Goal: Task Accomplishment & Management: Complete application form

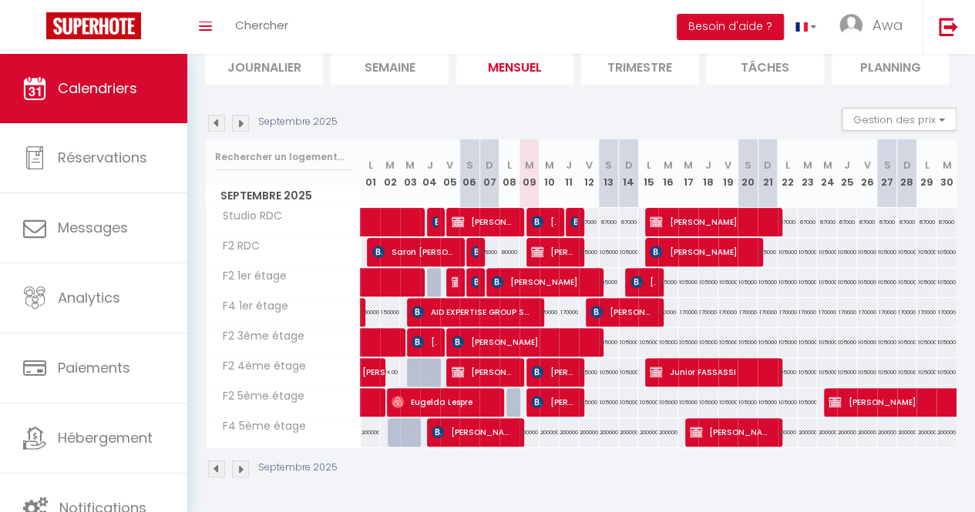
click at [237, 115] on img at bounding box center [240, 123] width 17 height 17
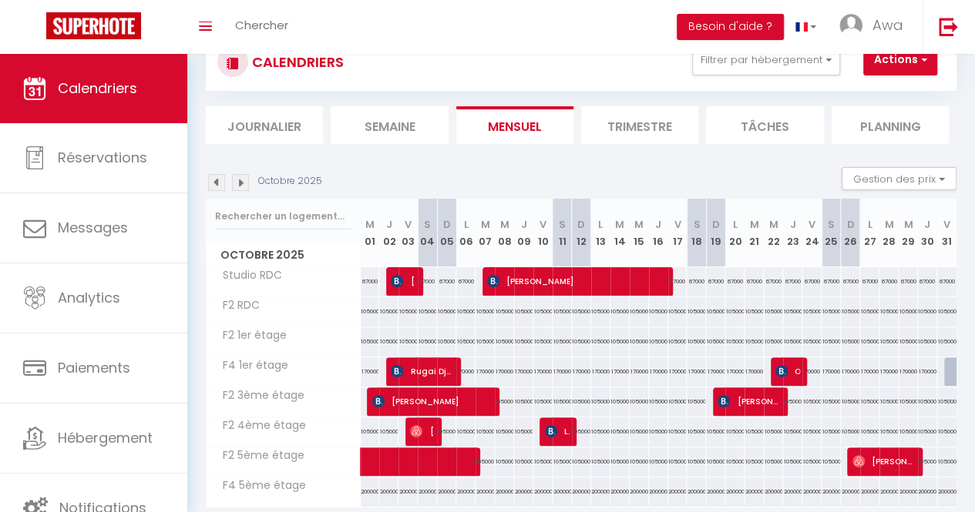
scroll to position [122, 0]
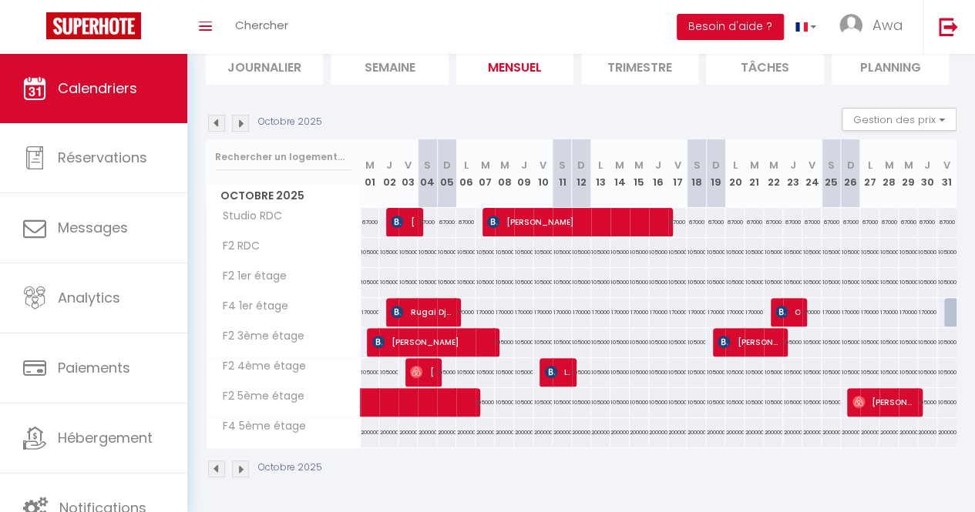
click at [237, 115] on img at bounding box center [240, 123] width 17 height 17
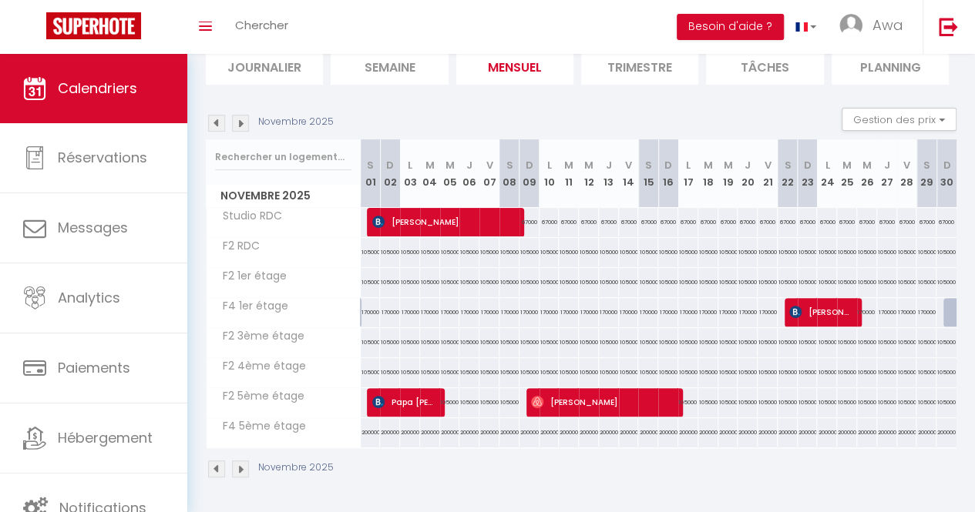
click at [237, 115] on img at bounding box center [240, 123] width 17 height 17
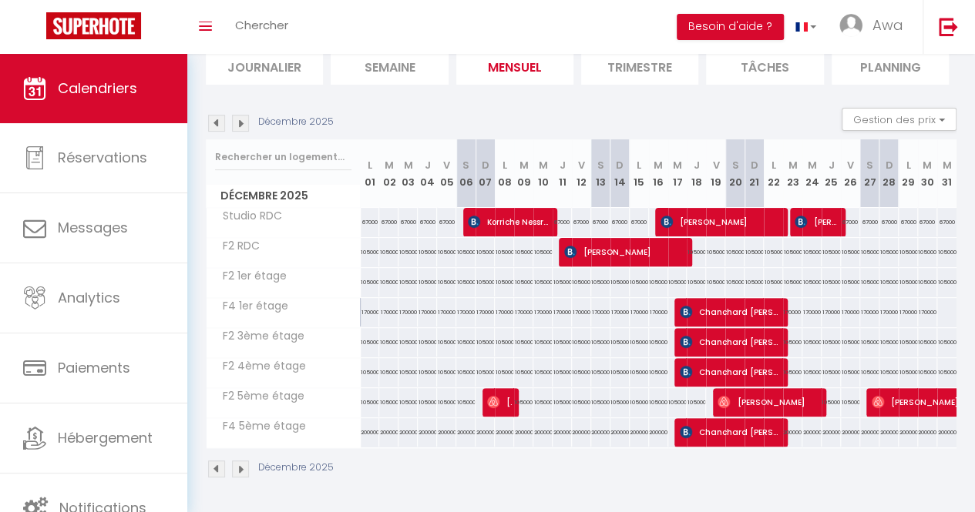
click at [243, 115] on img at bounding box center [240, 123] width 17 height 17
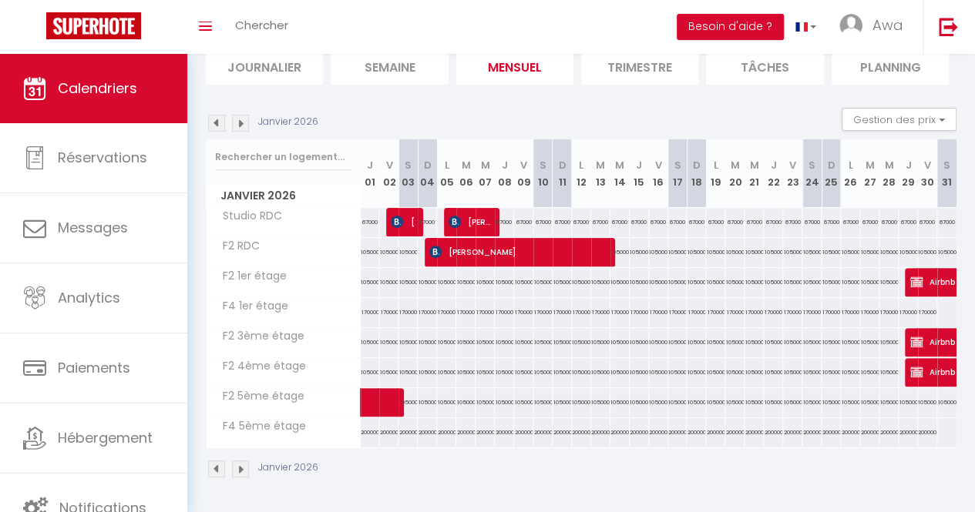
click at [220, 118] on img at bounding box center [216, 123] width 17 height 17
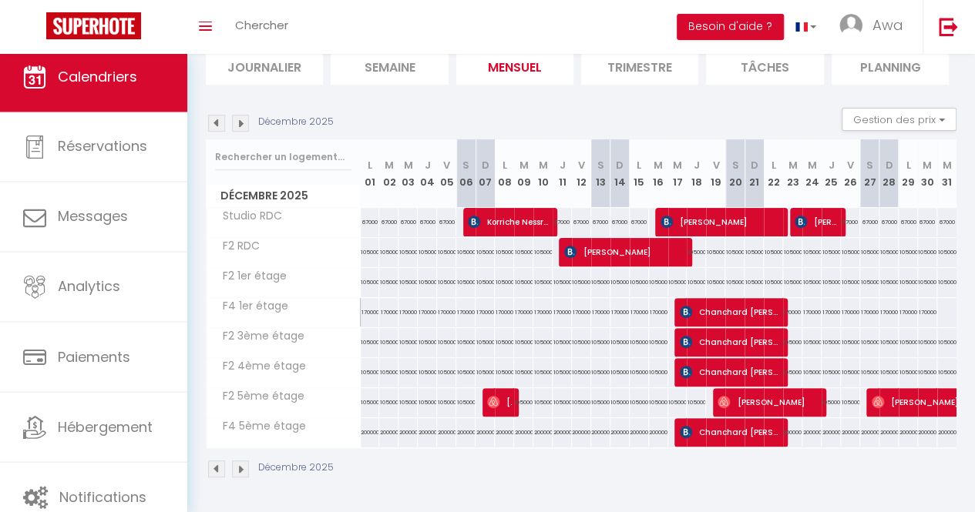
click at [247, 54] on li "Journalier" at bounding box center [264, 66] width 117 height 38
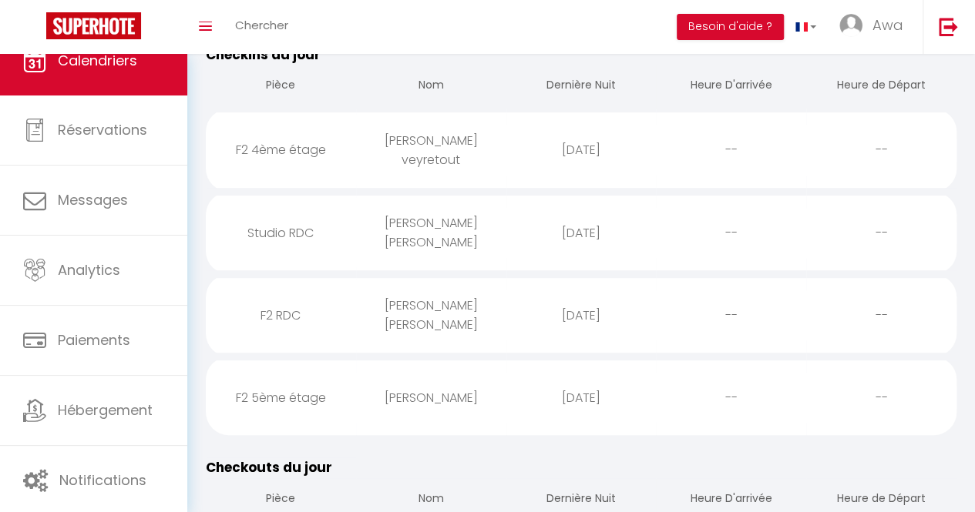
scroll to position [186, 0]
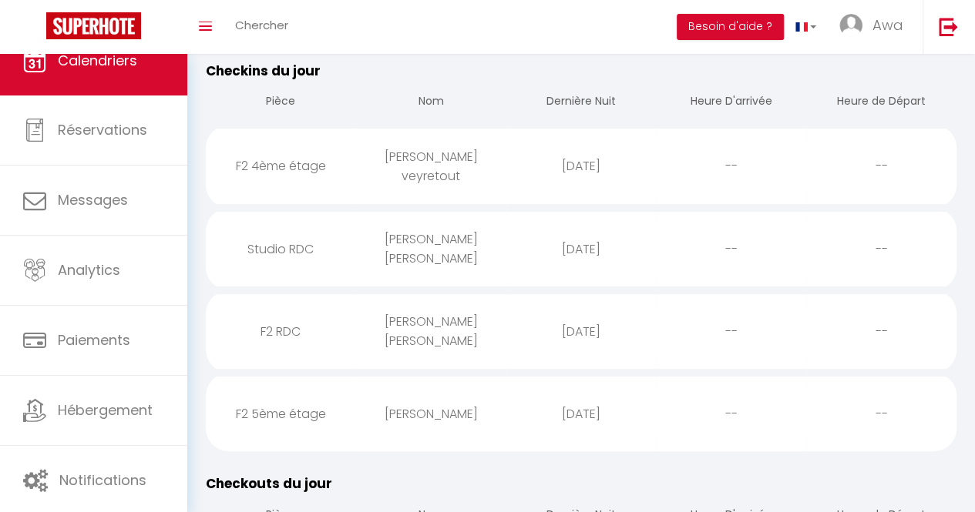
click at [276, 191] on div "F2 4ème étage" at bounding box center [281, 166] width 150 height 50
select select "0"
select select "1"
select select
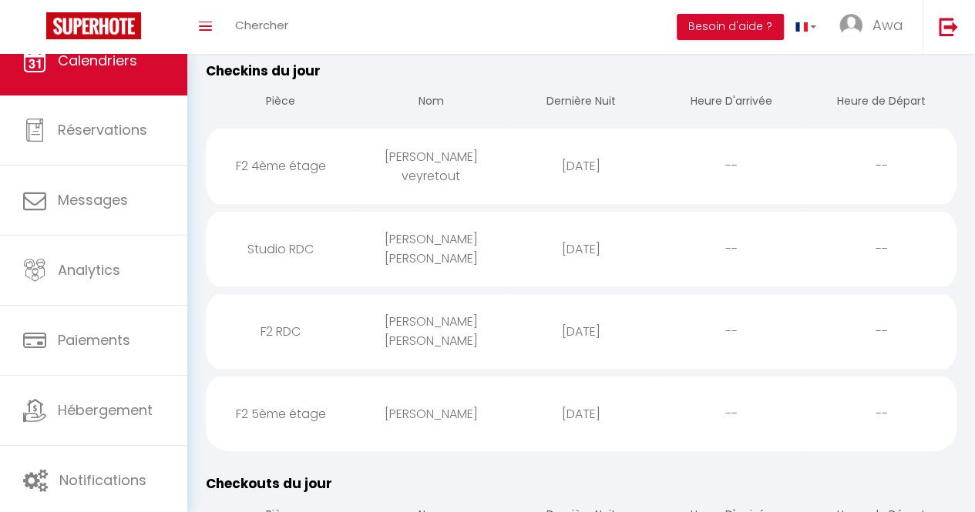
select select
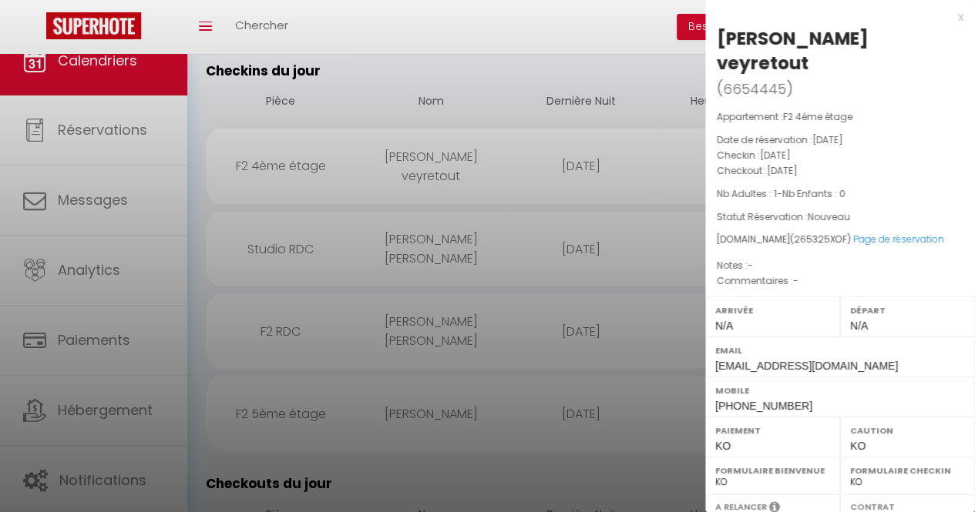
click at [334, 334] on div at bounding box center [487, 256] width 975 height 512
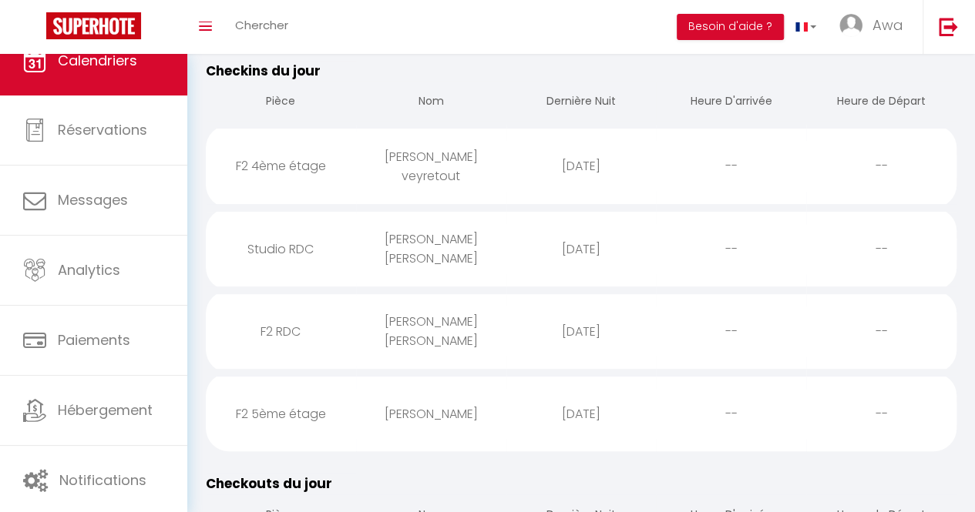
click at [291, 268] on div "Studio RDC" at bounding box center [281, 249] width 150 height 50
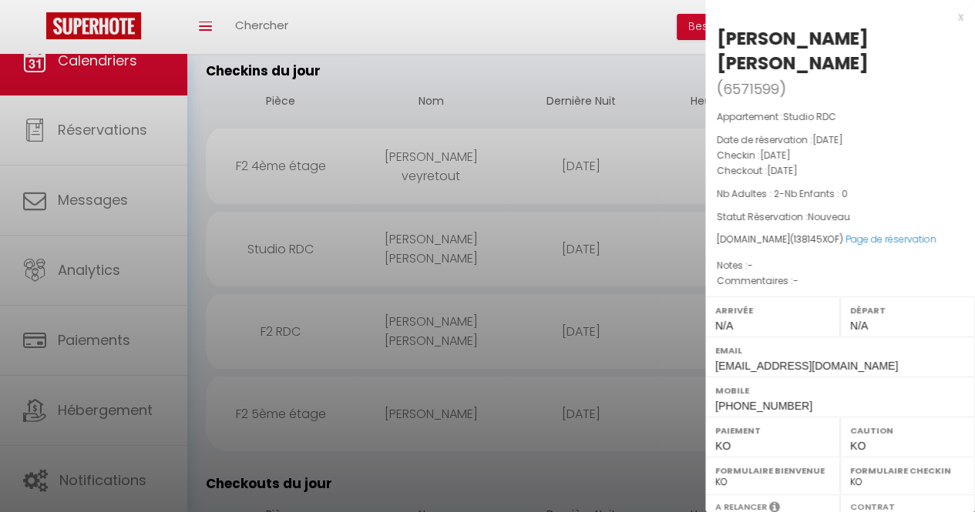
click at [575, 203] on div at bounding box center [487, 256] width 975 height 512
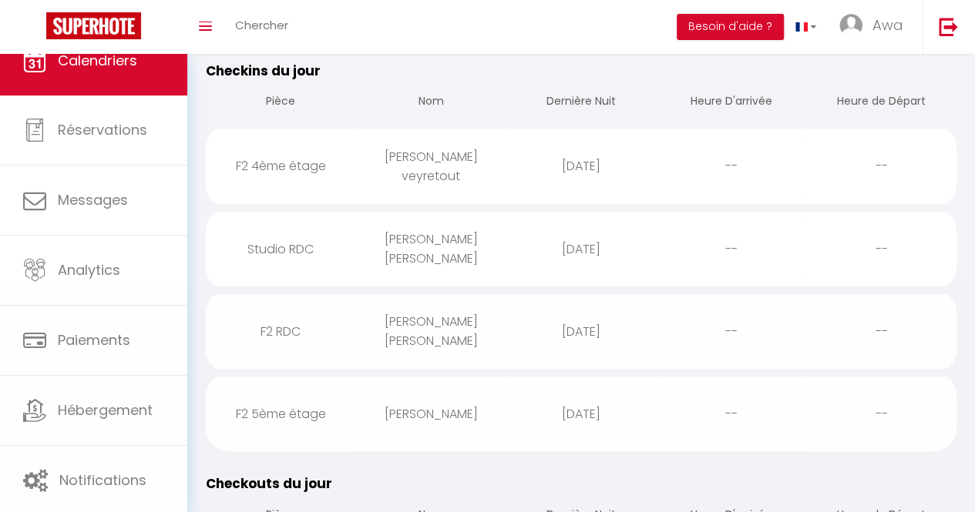
click at [531, 434] on div "2025-09-12" at bounding box center [581, 414] width 150 height 50
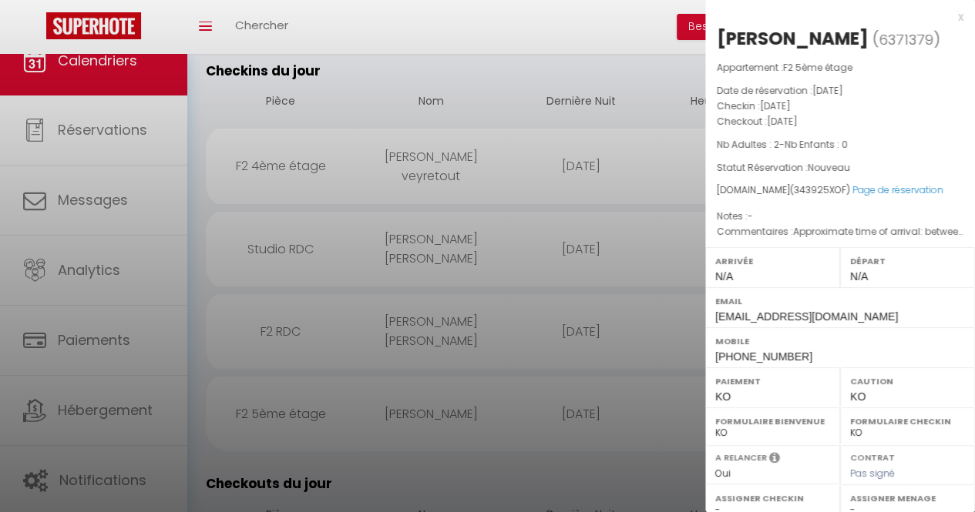
click at [374, 192] on div at bounding box center [487, 256] width 975 height 512
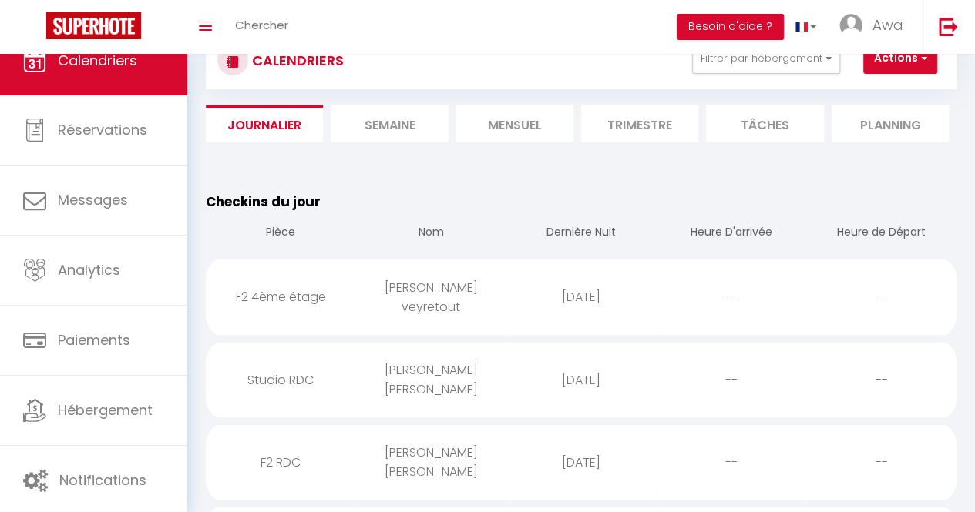
scroll to position [0, 0]
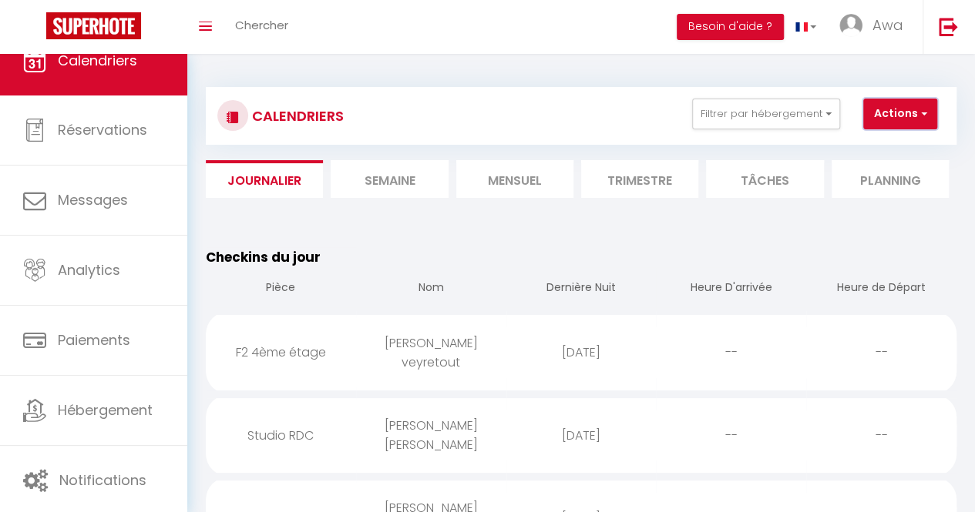
click at [925, 106] on span "button" at bounding box center [921, 113] width 9 height 15
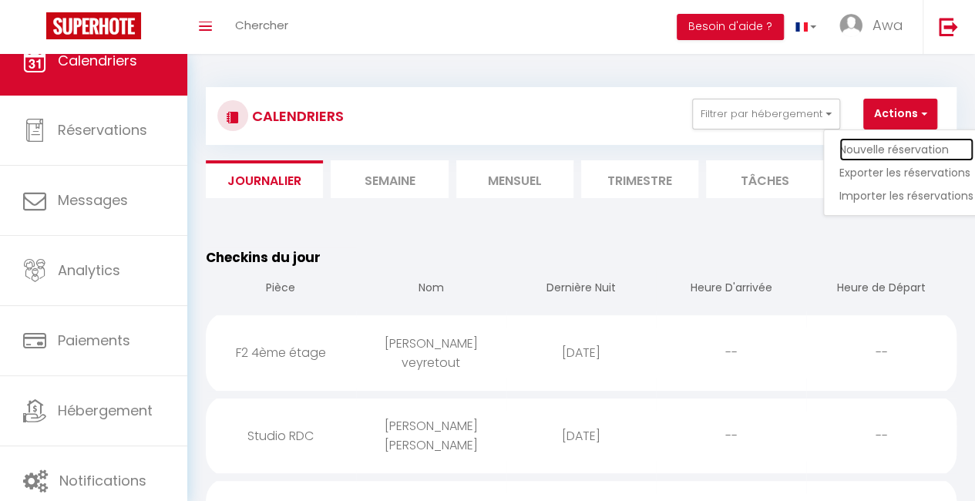
click at [898, 149] on link "Nouvelle réservation" at bounding box center [906, 149] width 134 height 23
select select
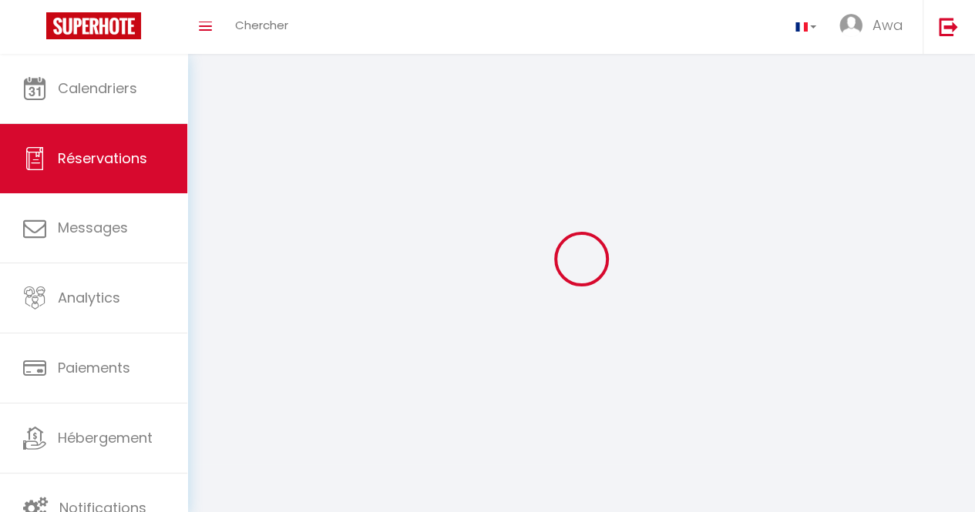
select select
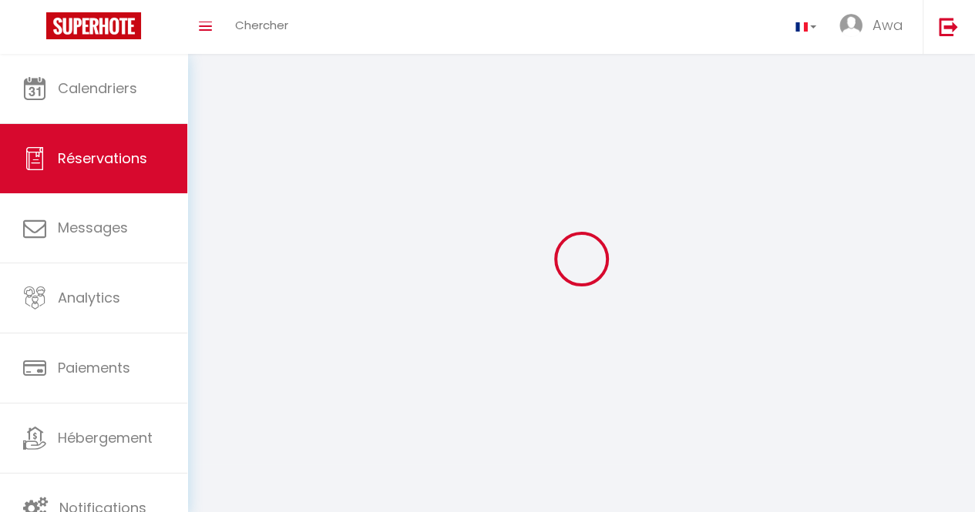
select select
checkbox input "false"
select select
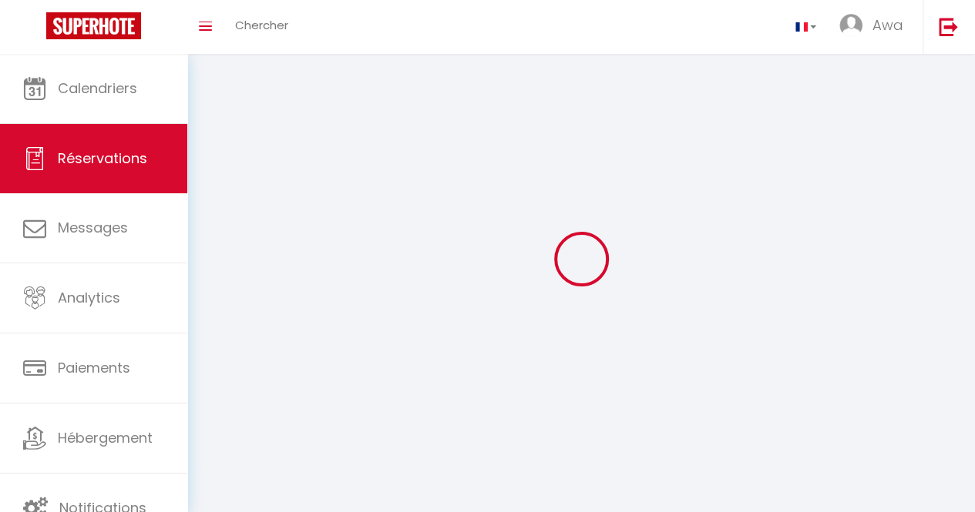
select select
checkbox input "false"
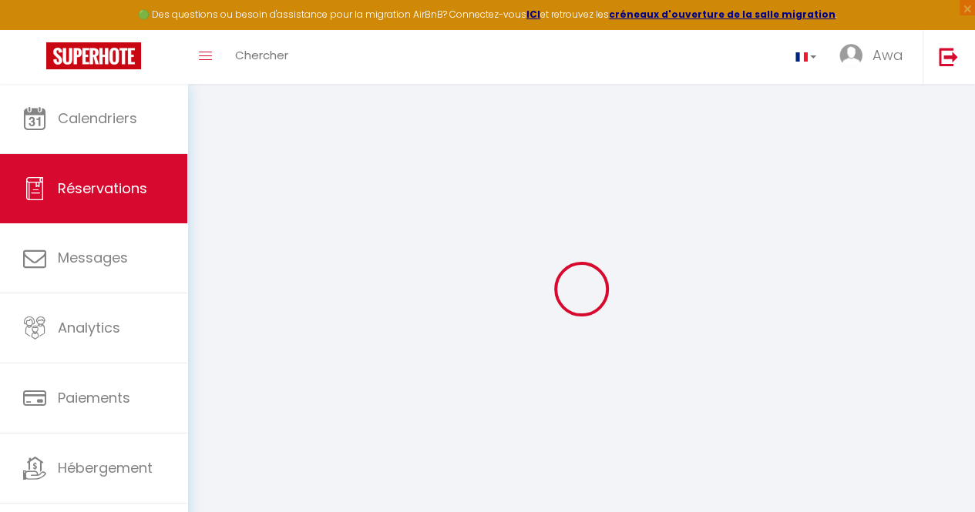
select select
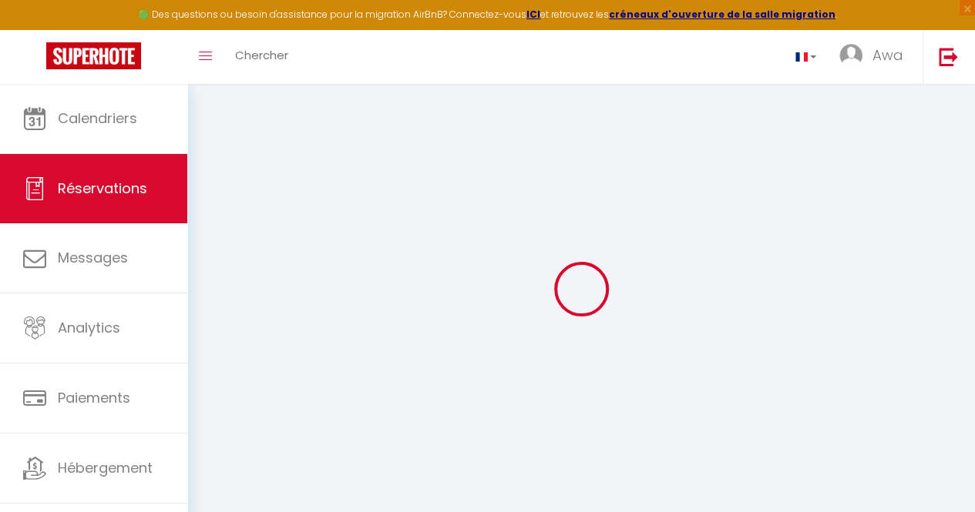
select select
checkbox input "false"
select select
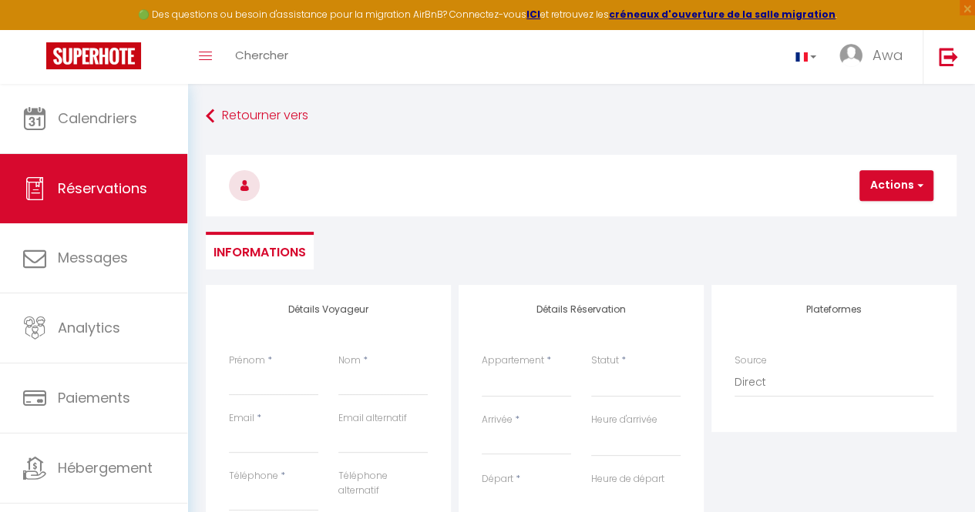
select select
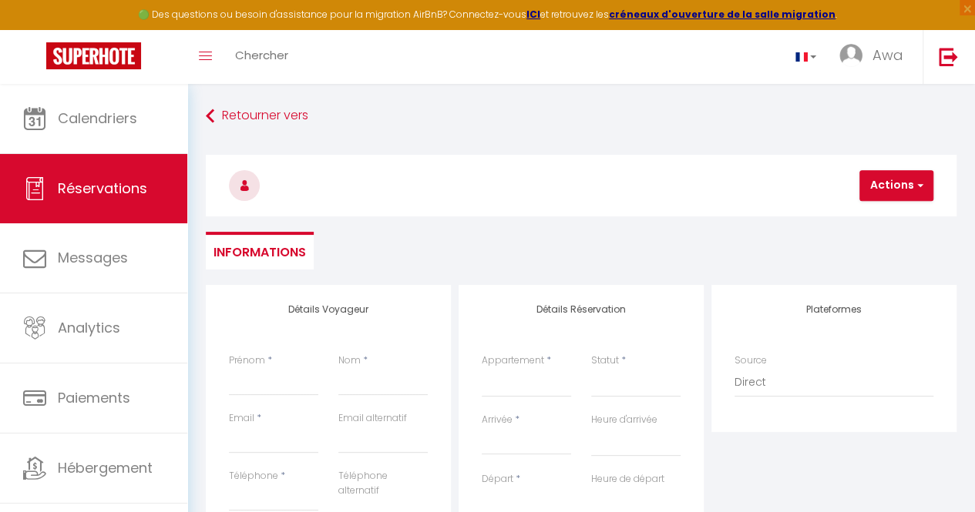
select select
checkbox input "false"
select select
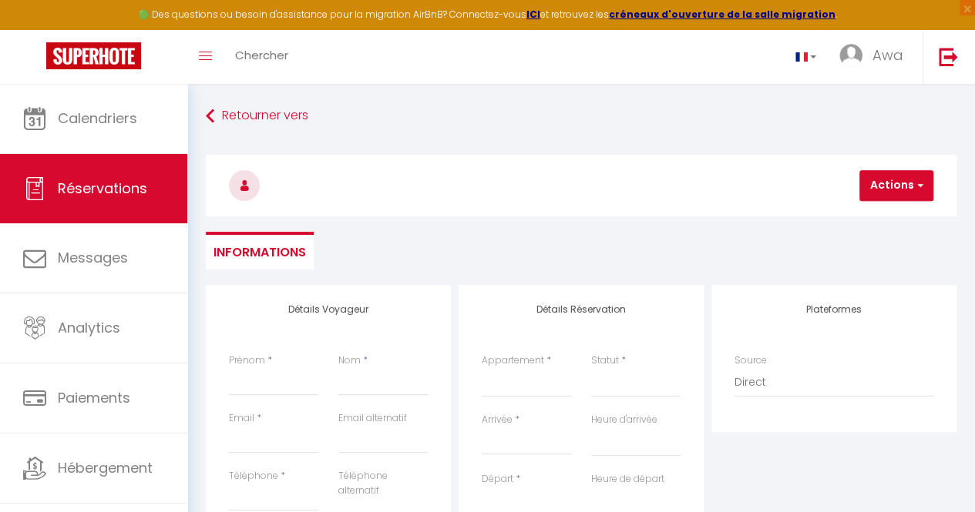
select select
checkbox input "false"
select select
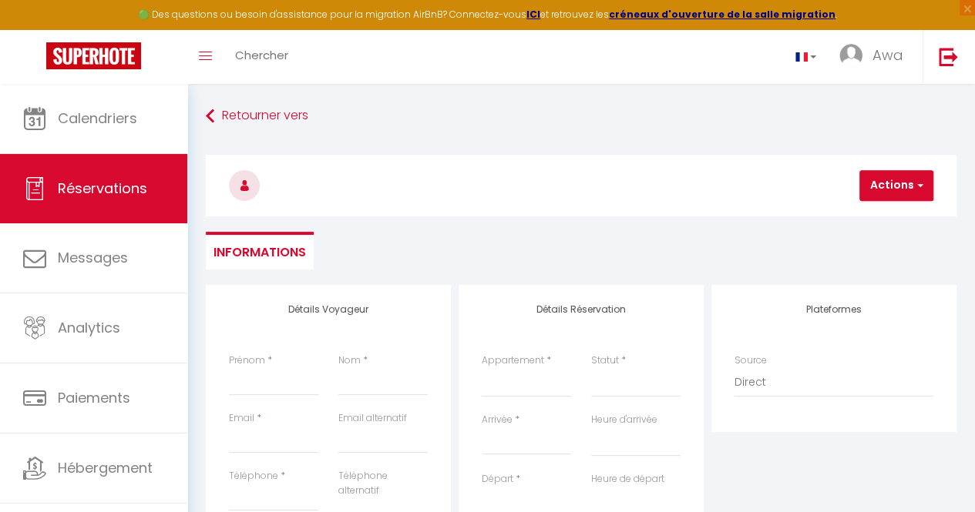
select select
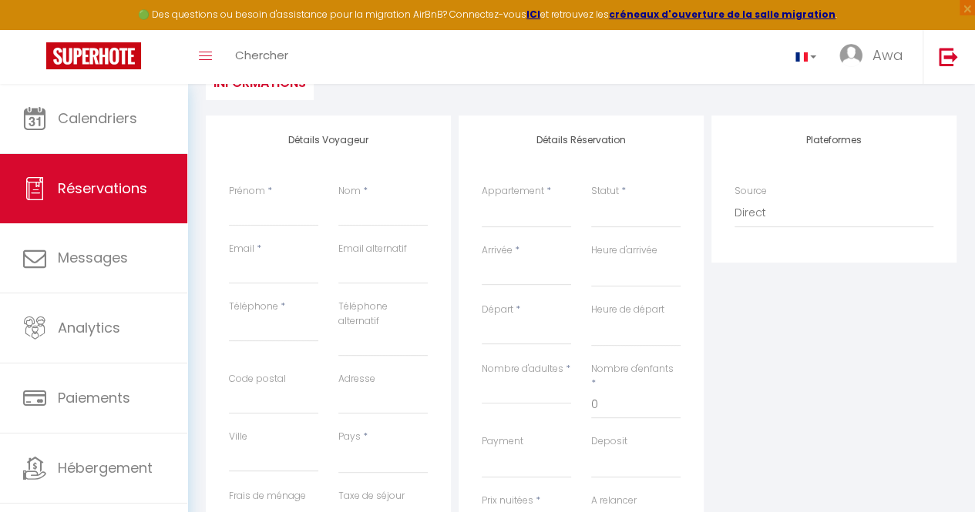
scroll to position [172, 0]
click at [256, 215] on input "Prénom" at bounding box center [273, 210] width 89 height 28
type input "B"
select select
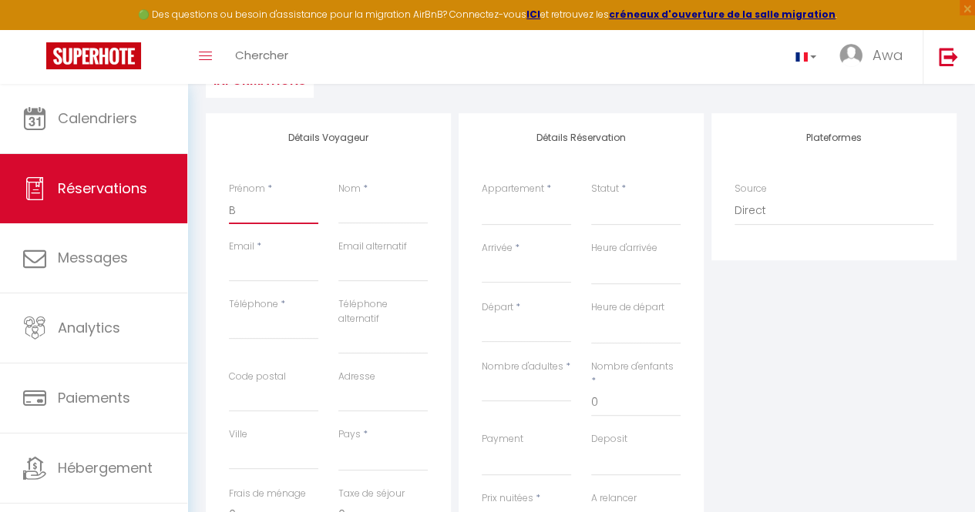
select select
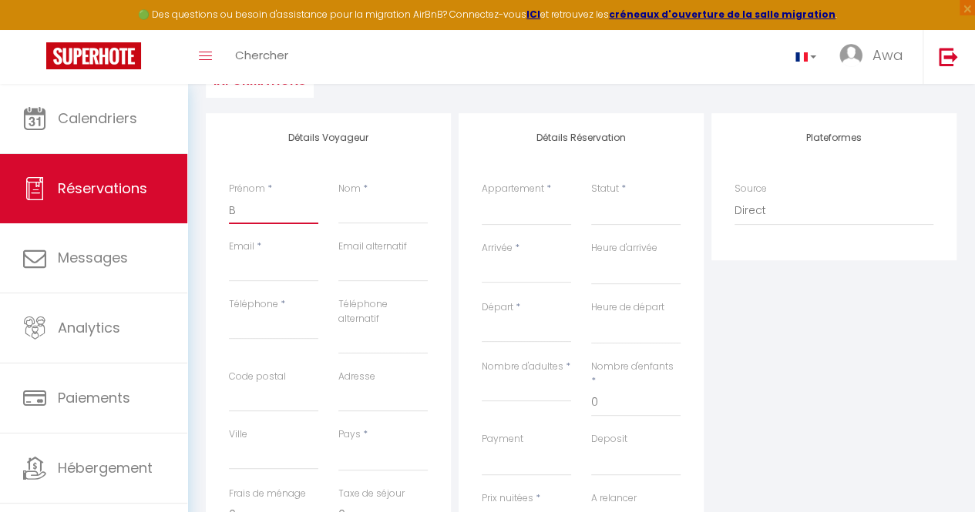
checkbox input "false"
type input "Be"
select select
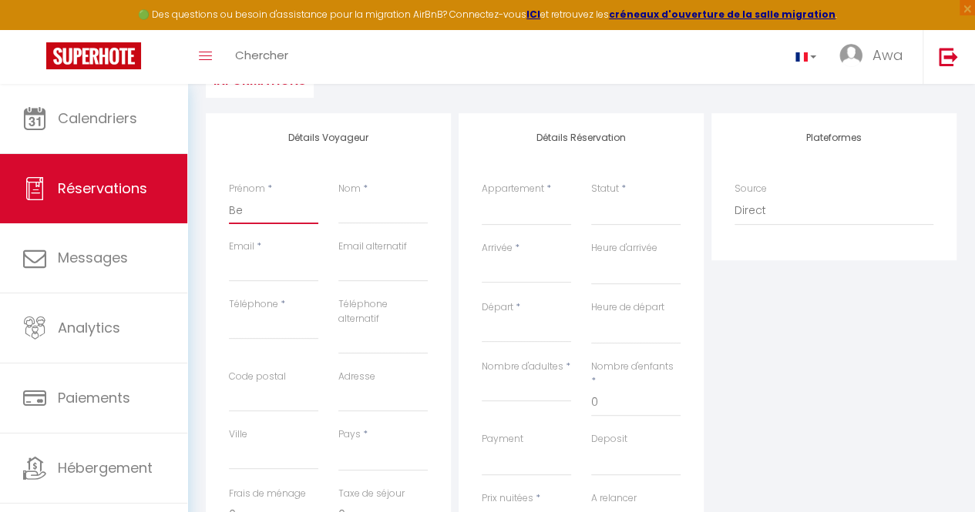
select select
checkbox input "false"
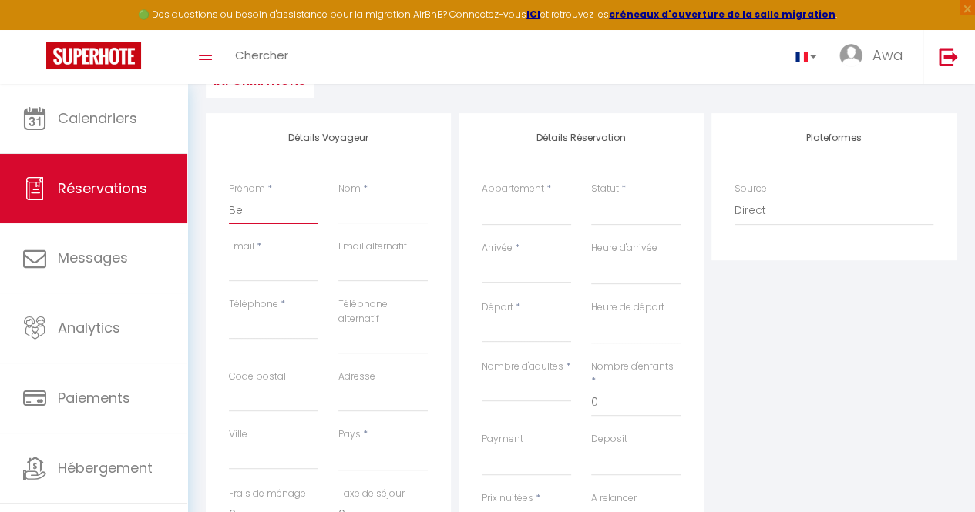
type input "Ben"
select select
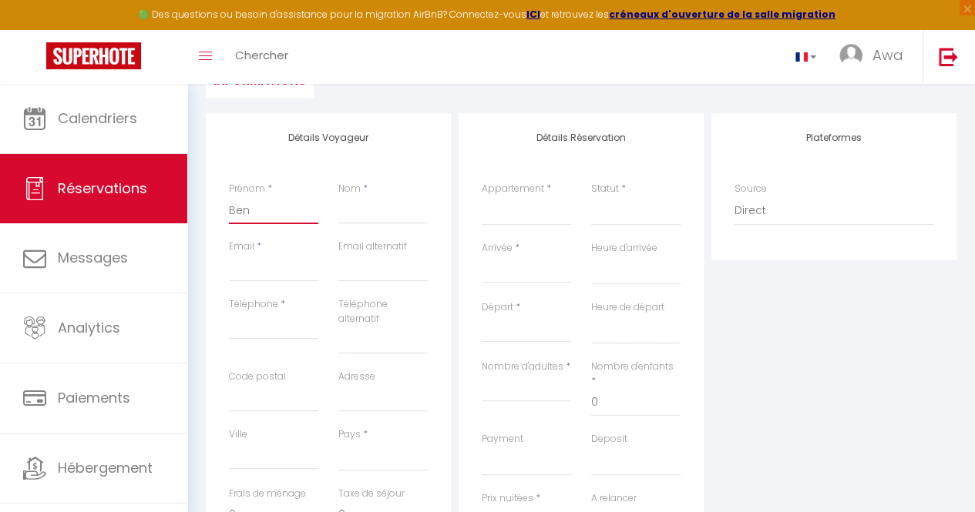
select select
checkbox input "false"
type input "Benm"
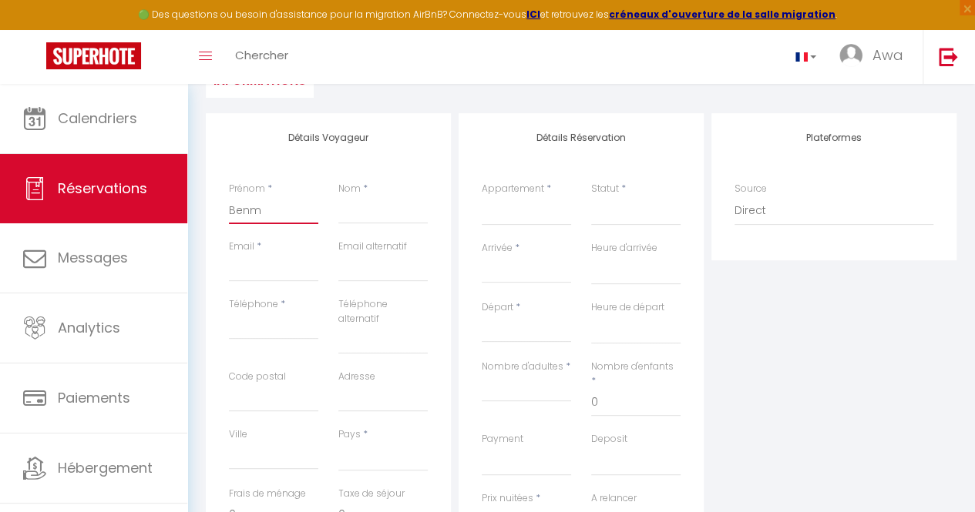
select select
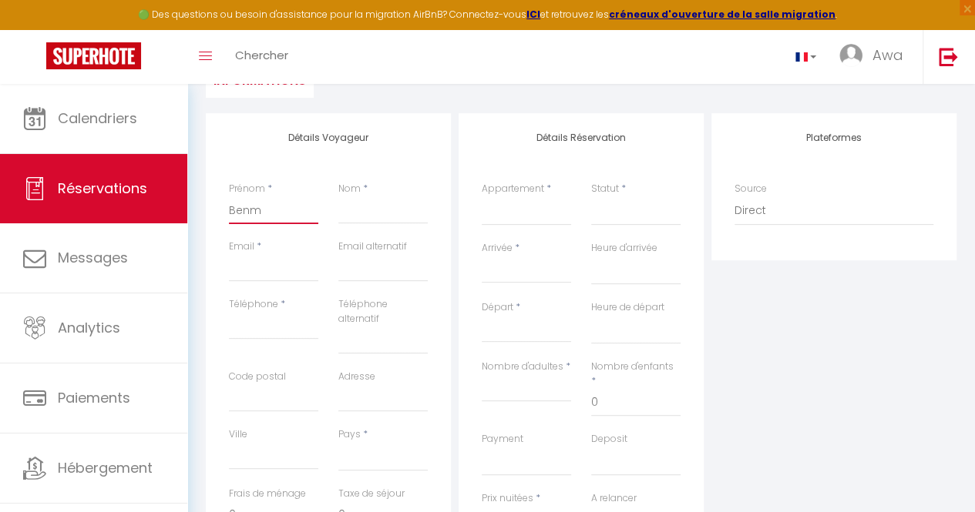
select select
checkbox input "false"
type input "Benma"
select select
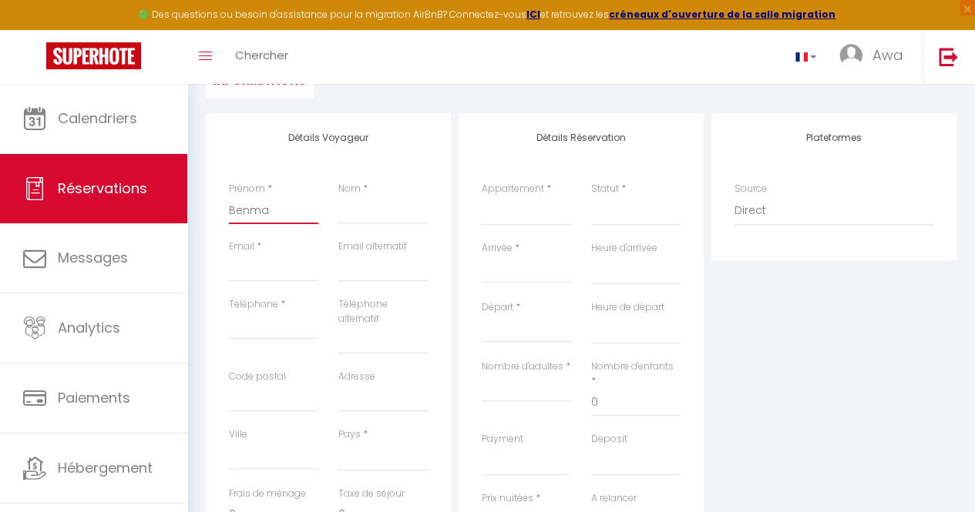
select select
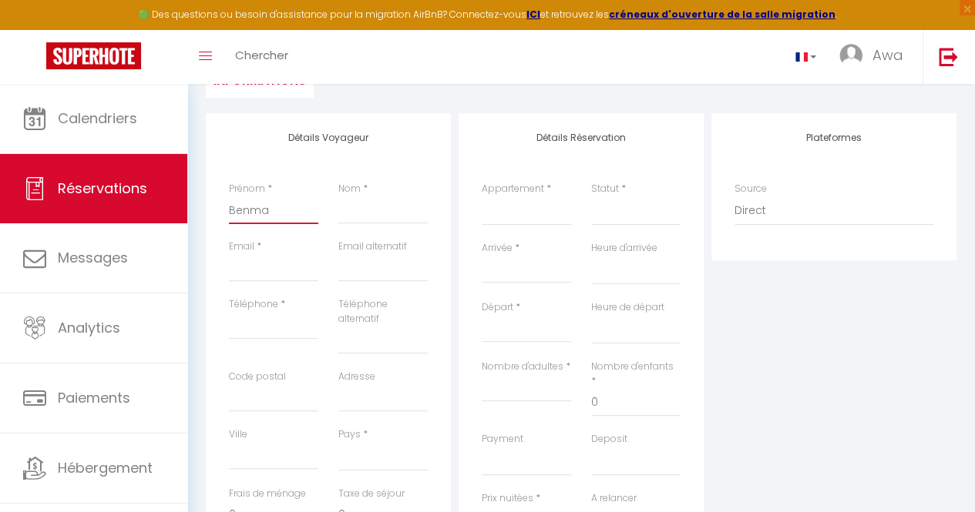
select select
checkbox input "false"
type input "Benmaa"
select select
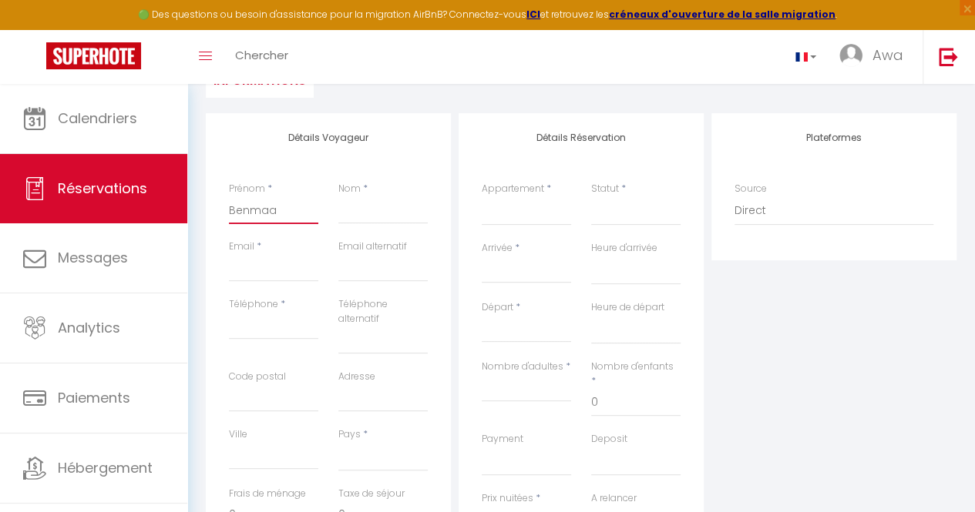
select select
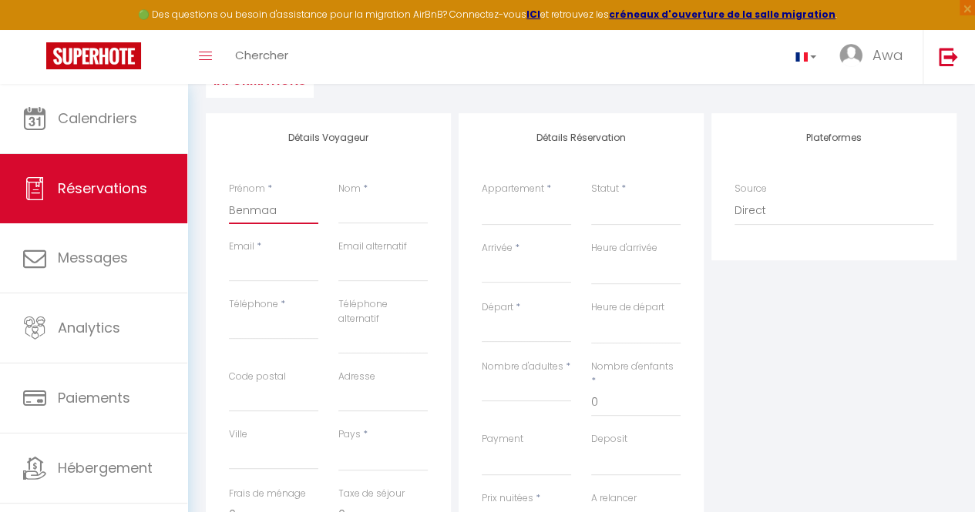
checkbox input "false"
type input "Benmaam"
select select
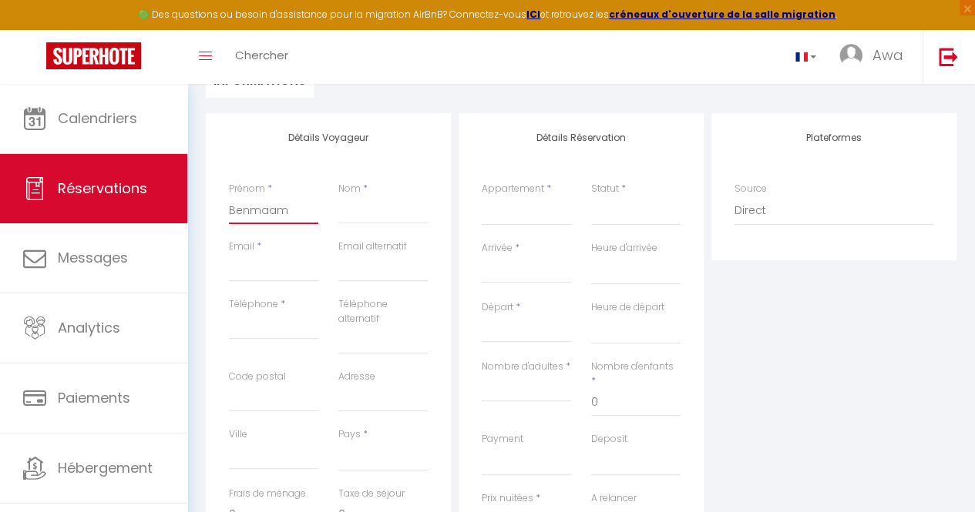
select select
checkbox input "false"
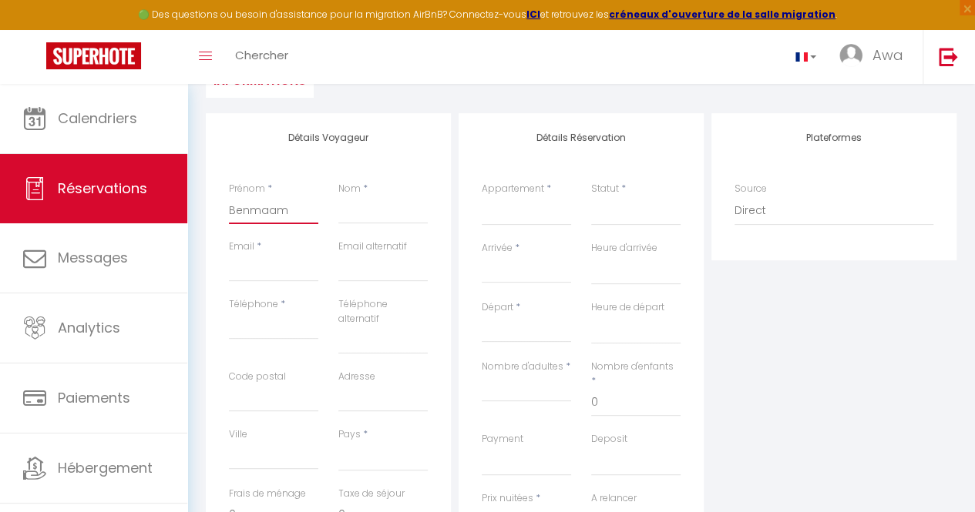
type input "Benmaama"
select select
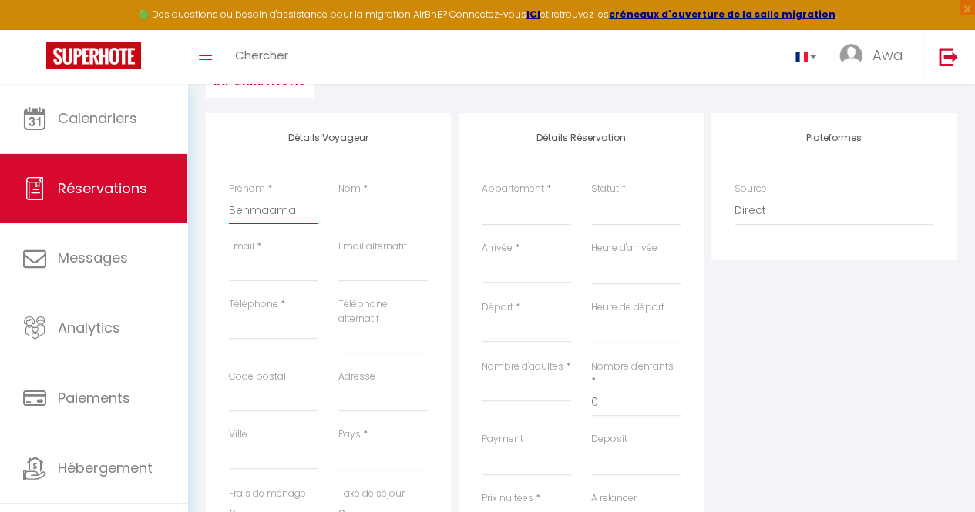
select select
checkbox input "false"
type input "Benmaamar"
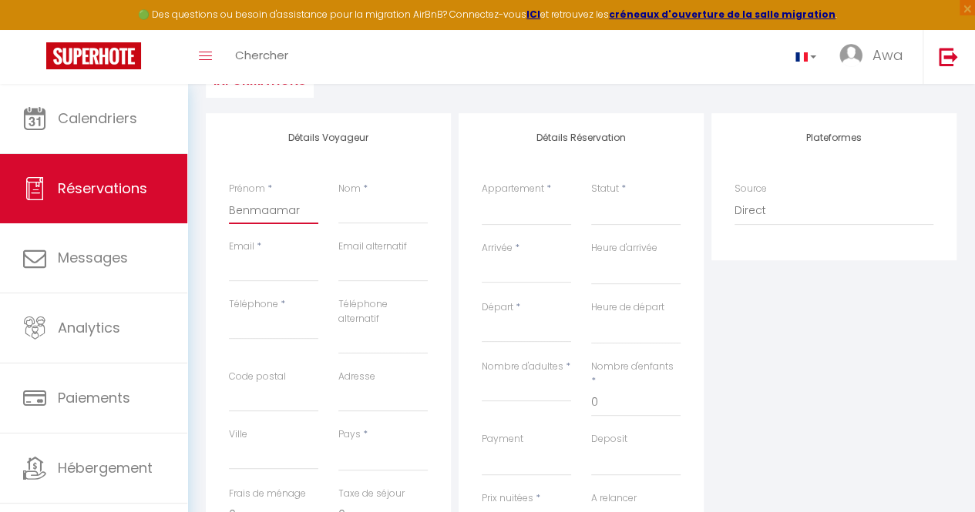
select select
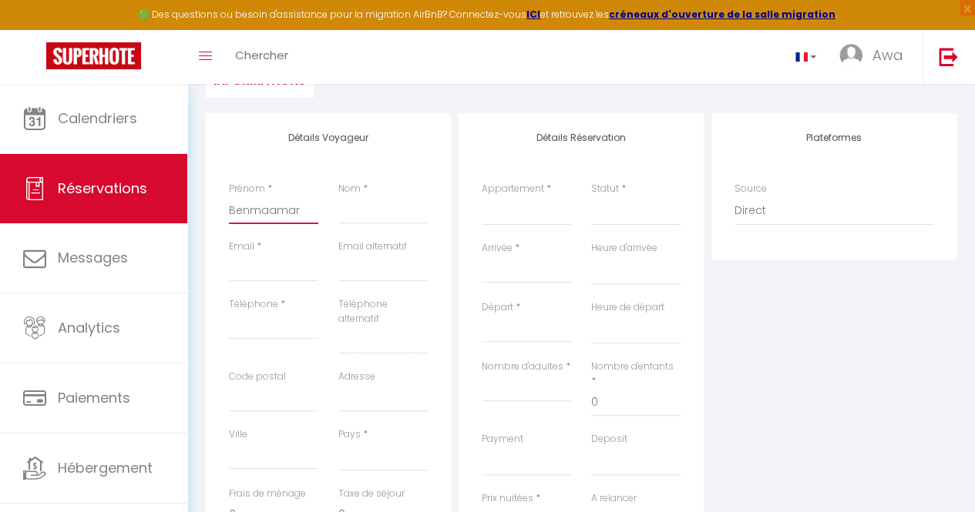
select select
checkbox input "false"
type input "Benmaamar"
click at [379, 206] on input "Nom" at bounding box center [382, 210] width 89 height 28
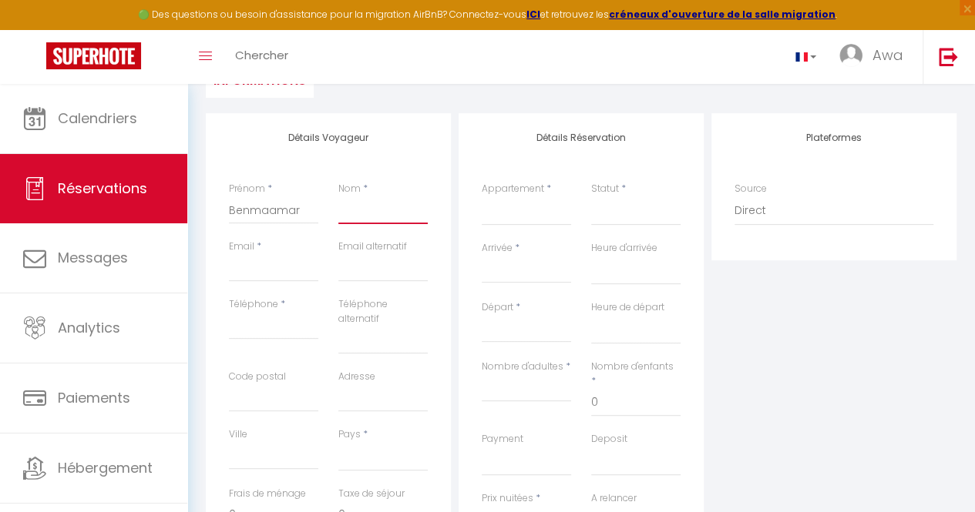
type input "D"
select select
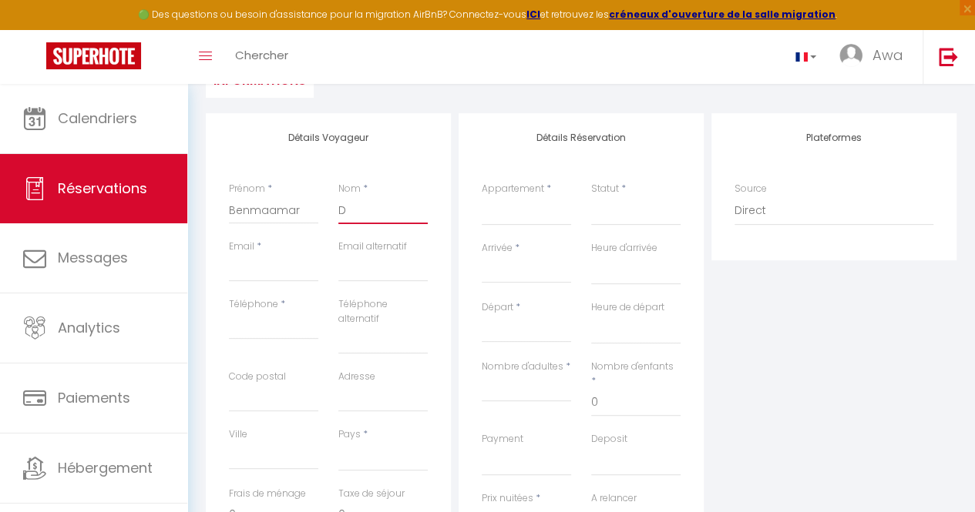
select select
checkbox input "false"
type input "Dl"
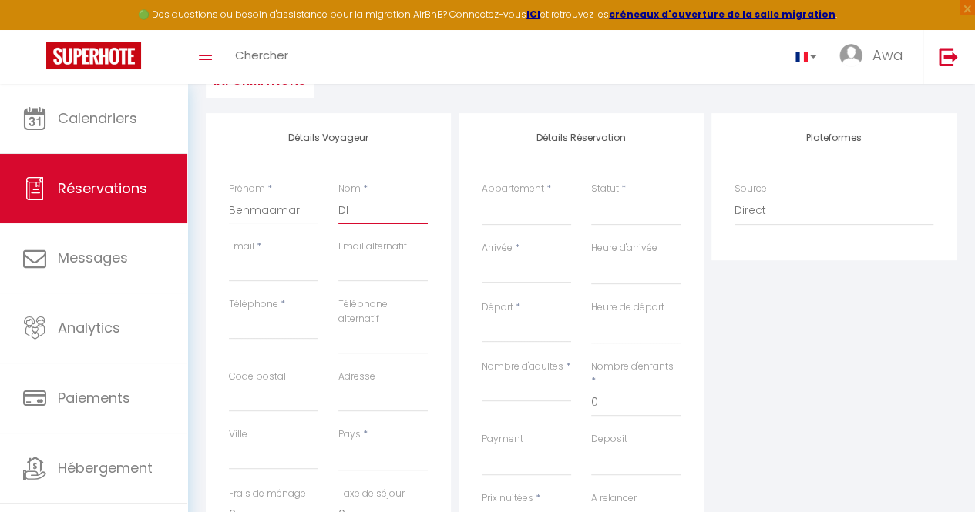
select select
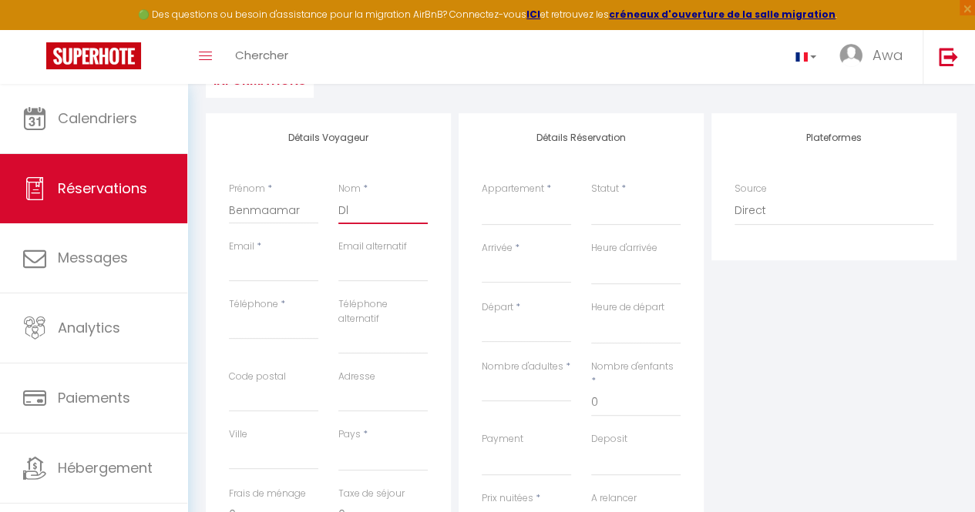
select select
checkbox input "false"
type input "Dli"
select select
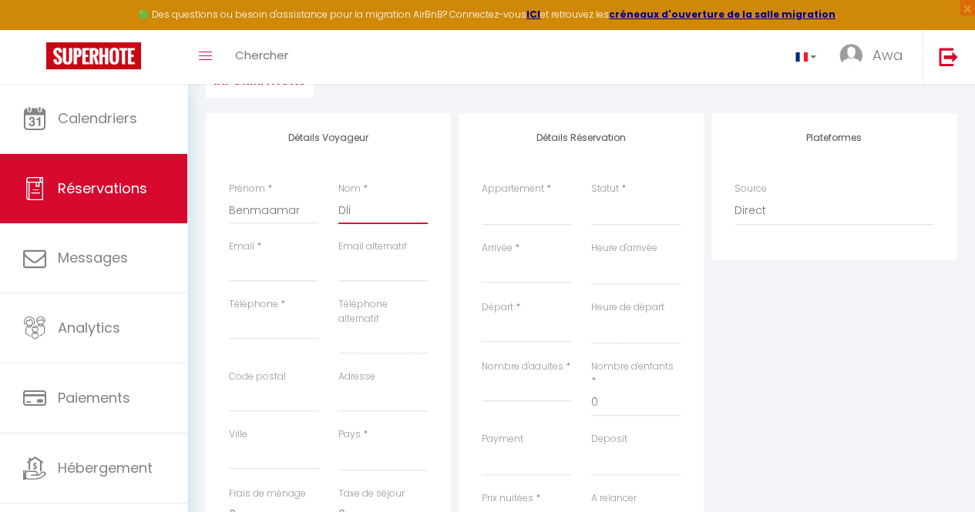
select select
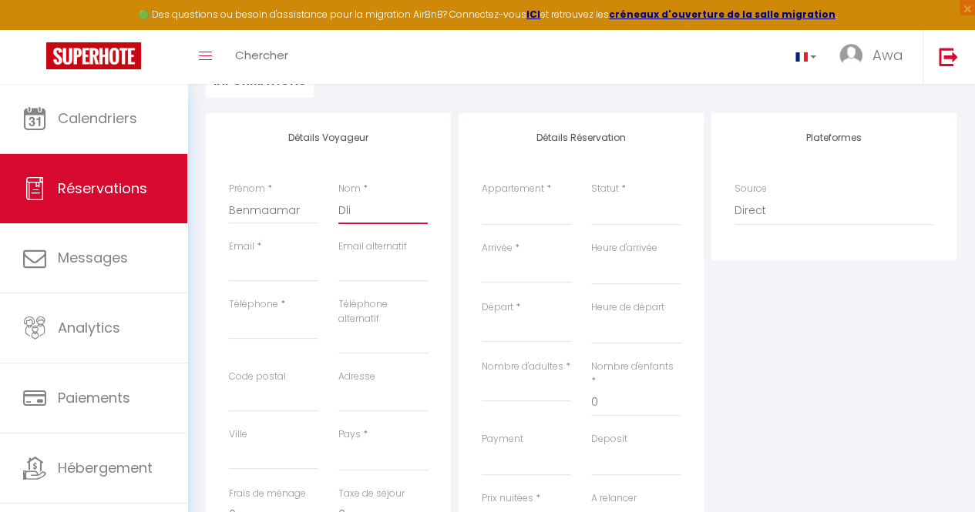
select select
checkbox input "false"
type input "Dlil"
select select
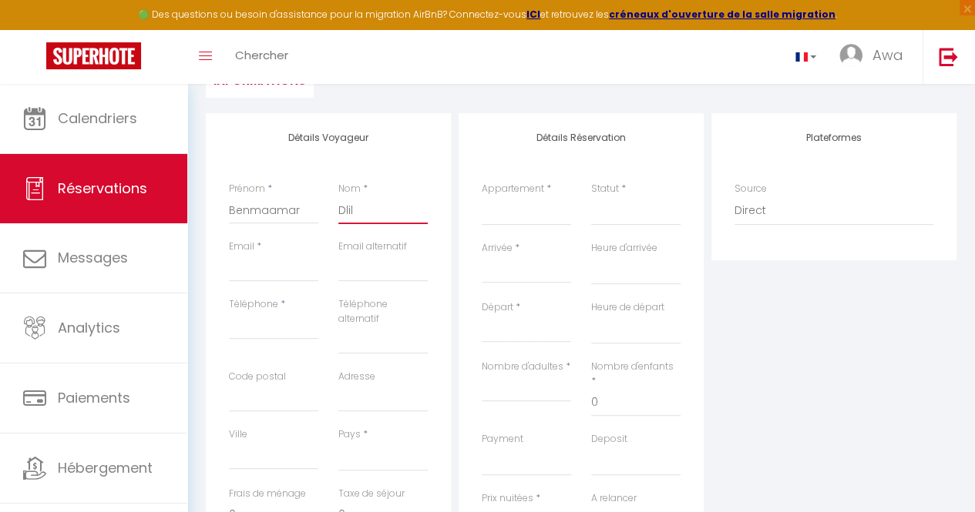
select select
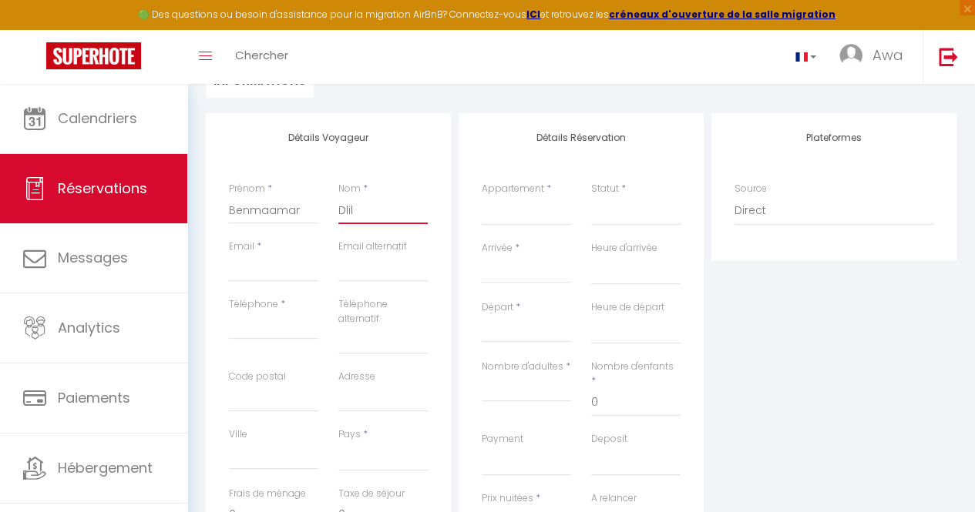
checkbox input "false"
type input "Dlila"
select select
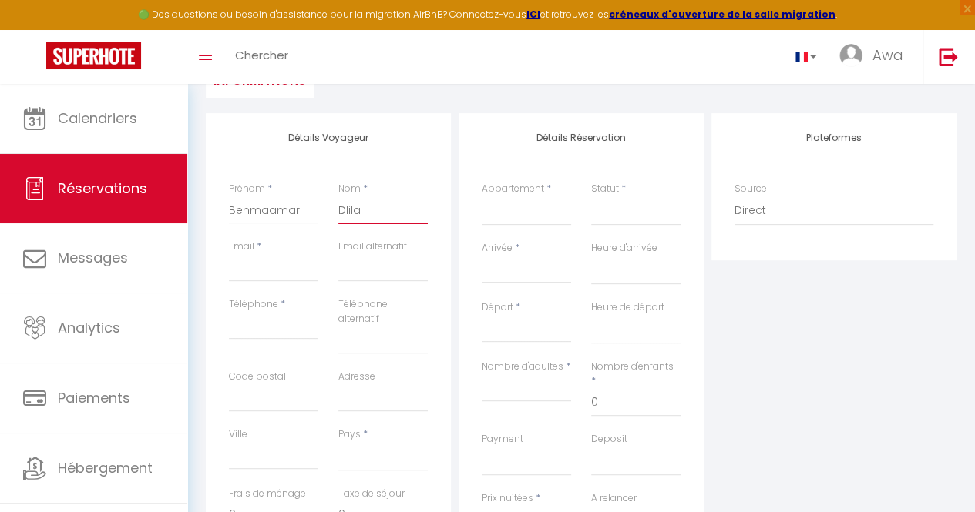
select select
checkbox input "false"
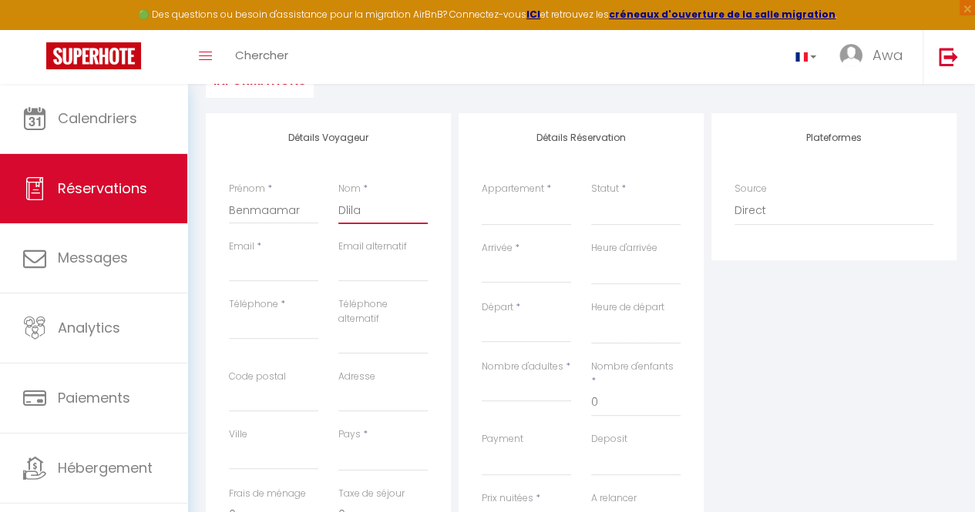
type input "Dalila"
select select
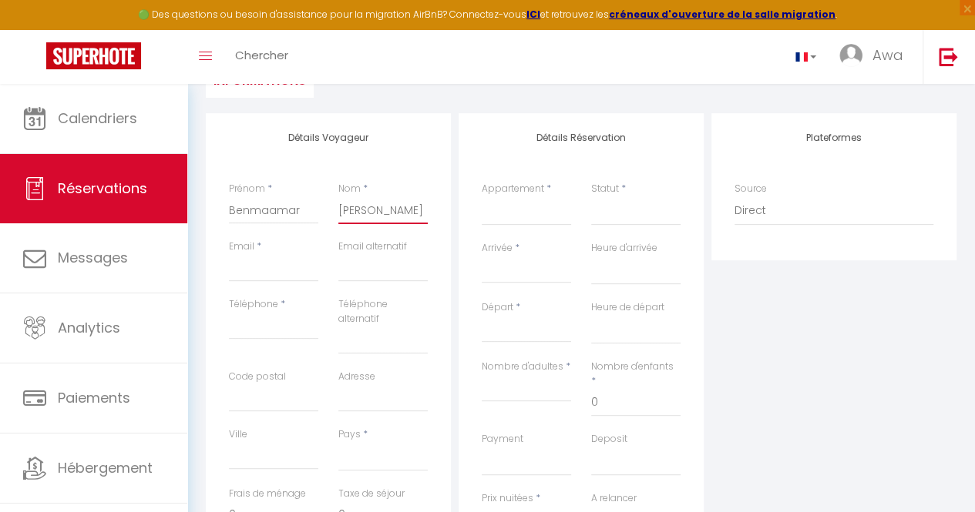
select select
checkbox input "false"
type input "Dalila"
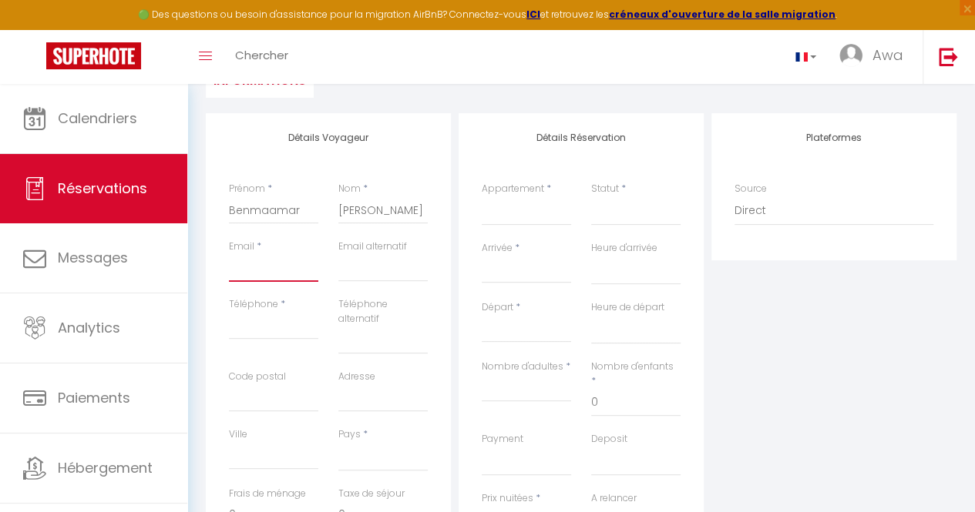
click at [273, 279] on input "Email" at bounding box center [273, 268] width 89 height 28
type input "d"
select select
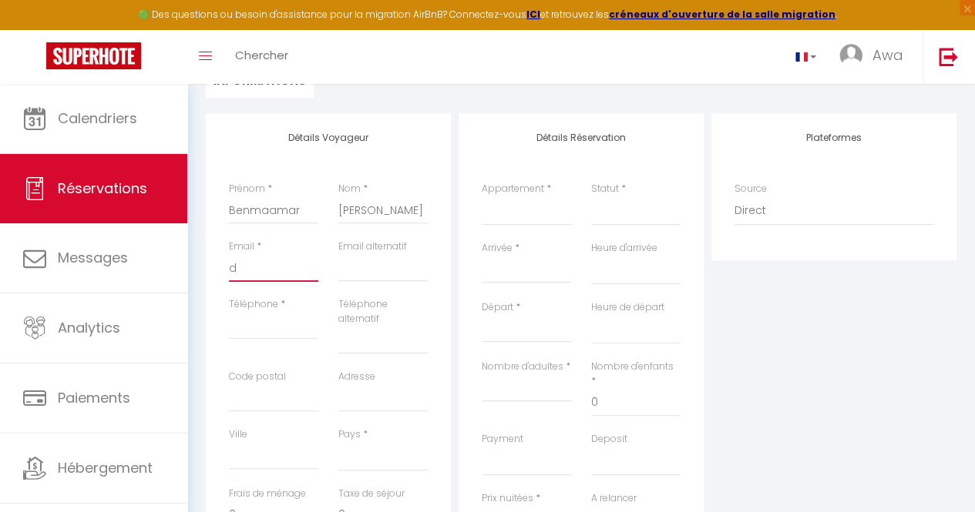
select select
checkbox input "false"
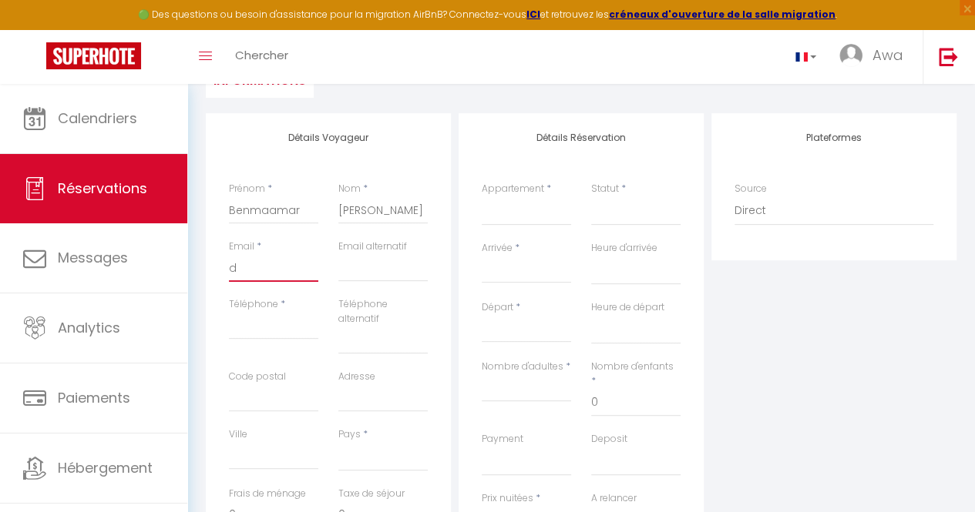
type input "da"
select select
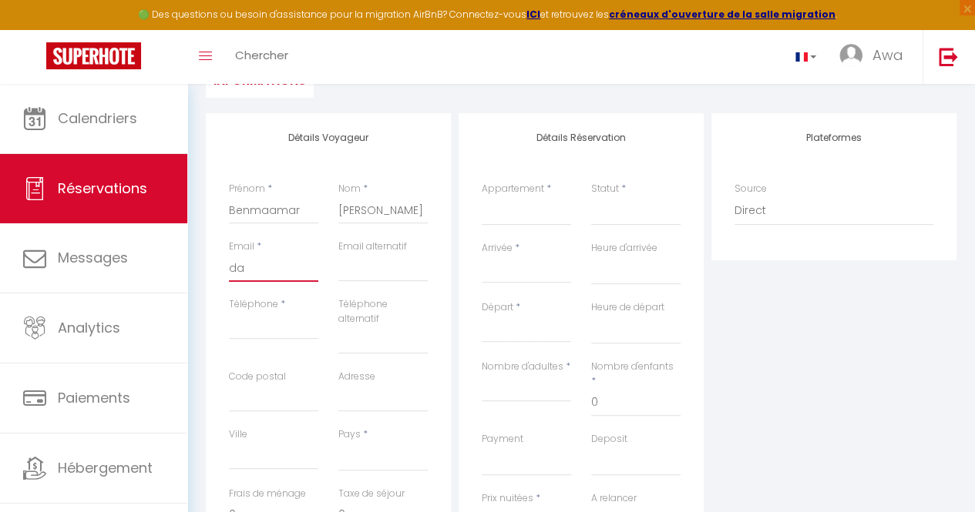
select select
click at [254, 329] on input "Téléphone" at bounding box center [273, 326] width 89 height 28
click at [299, 387] on input "Code postal" at bounding box center [273, 398] width 89 height 28
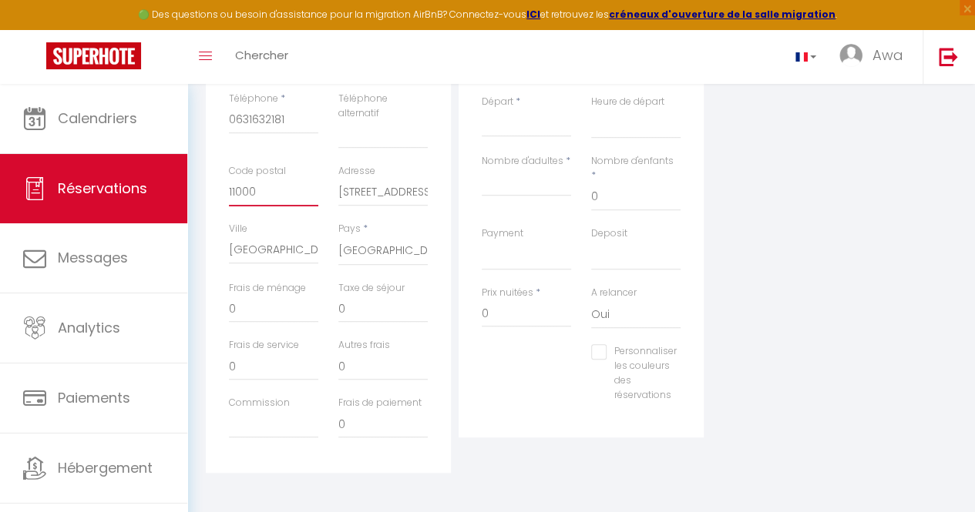
scroll to position [384, 0]
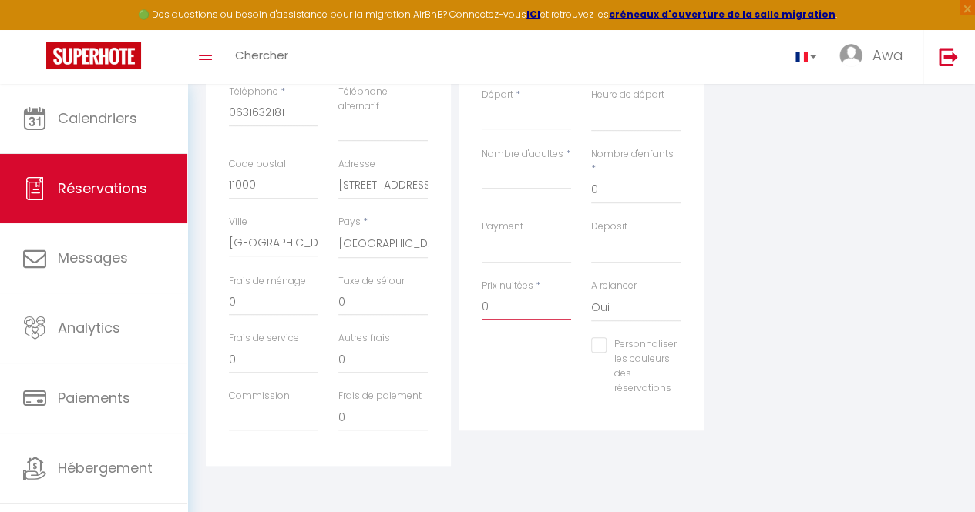
click at [500, 293] on input "0" at bounding box center [525, 307] width 89 height 28
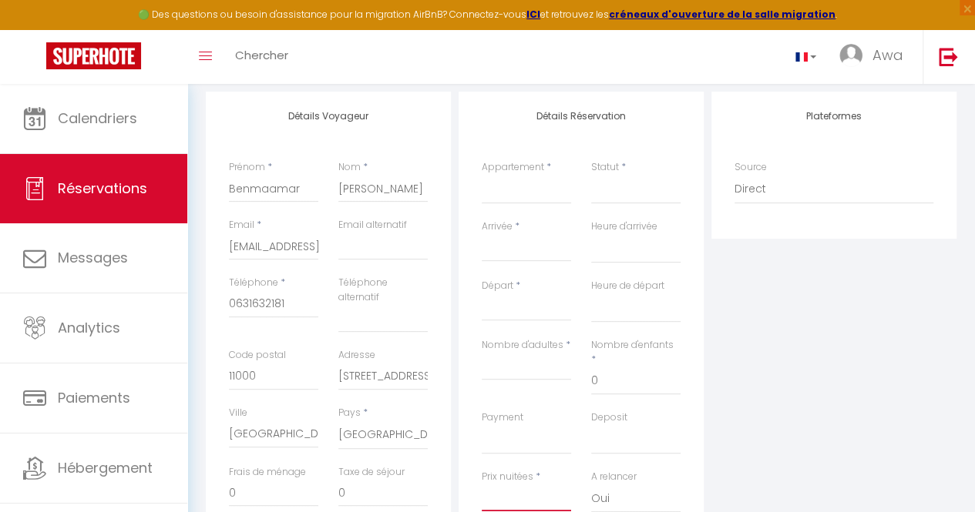
scroll to position [193, 0]
click at [521, 185] on select "F2 4ème étage Studio RDC F2 RDC F2 5ème étage F2 3ème étage F2 1er étage F4 1er…" at bounding box center [525, 190] width 89 height 29
click at [481, 176] on select "F2 4ème étage Studio RDC F2 RDC F2 5ème étage F2 3ème étage F2 1er étage F4 1er…" at bounding box center [525, 190] width 89 height 29
click at [619, 187] on select "Confirmé Non Confirmé Annulé Annulé par le voyageur No Show Request" at bounding box center [635, 190] width 89 height 29
click at [591, 176] on select "Confirmé Non Confirmé Annulé Annulé par le voyageur No Show Request" at bounding box center [635, 190] width 89 height 29
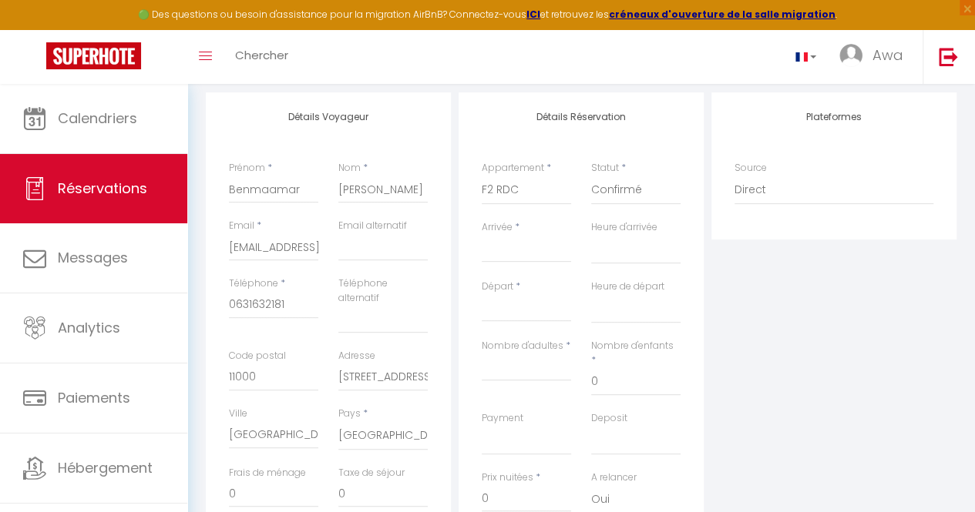
click at [519, 257] on input "Arrivée" at bounding box center [525, 250] width 89 height 20
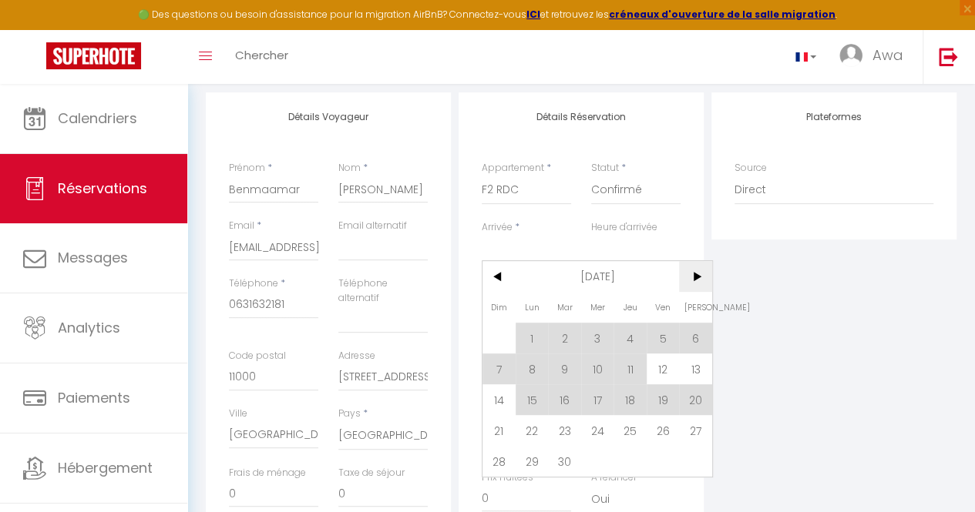
click at [695, 267] on span ">" at bounding box center [695, 276] width 33 height 31
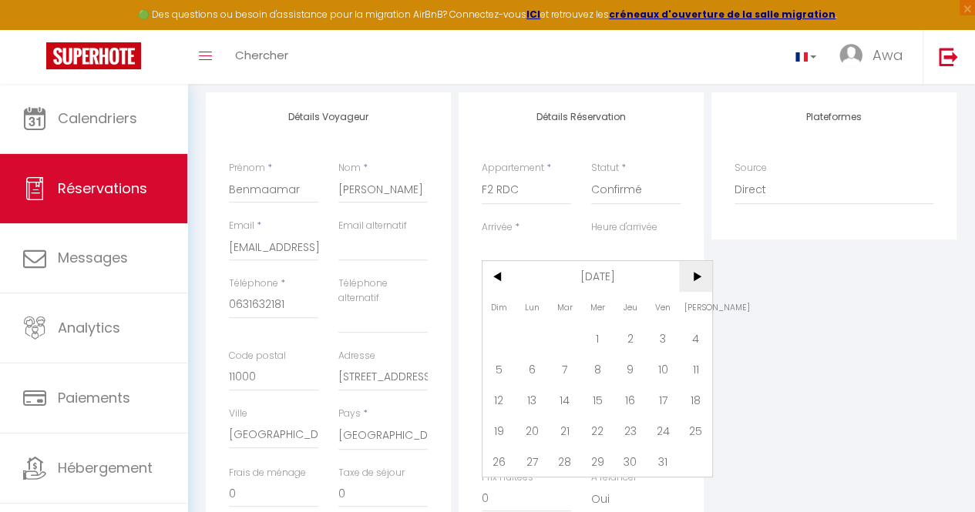
click at [695, 267] on span ">" at bounding box center [695, 276] width 33 height 31
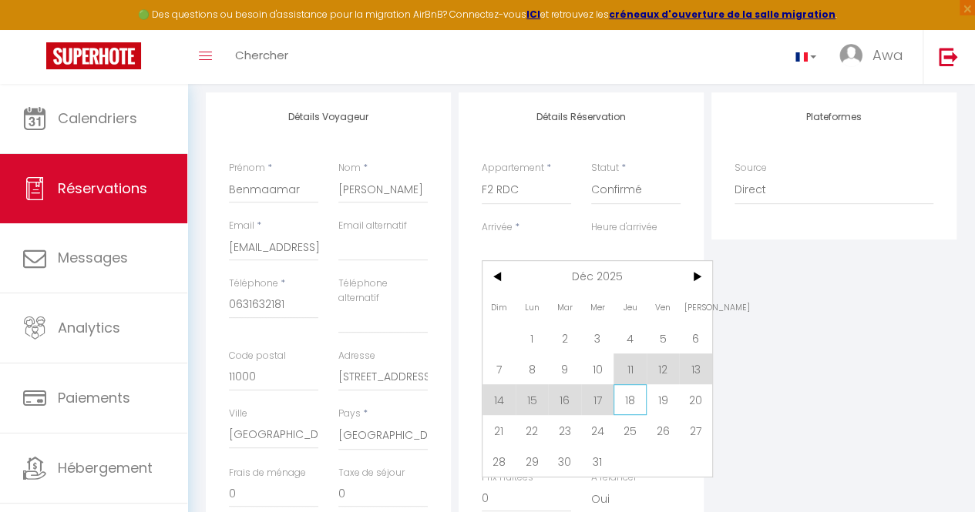
click at [639, 395] on span "18" at bounding box center [629, 399] width 33 height 31
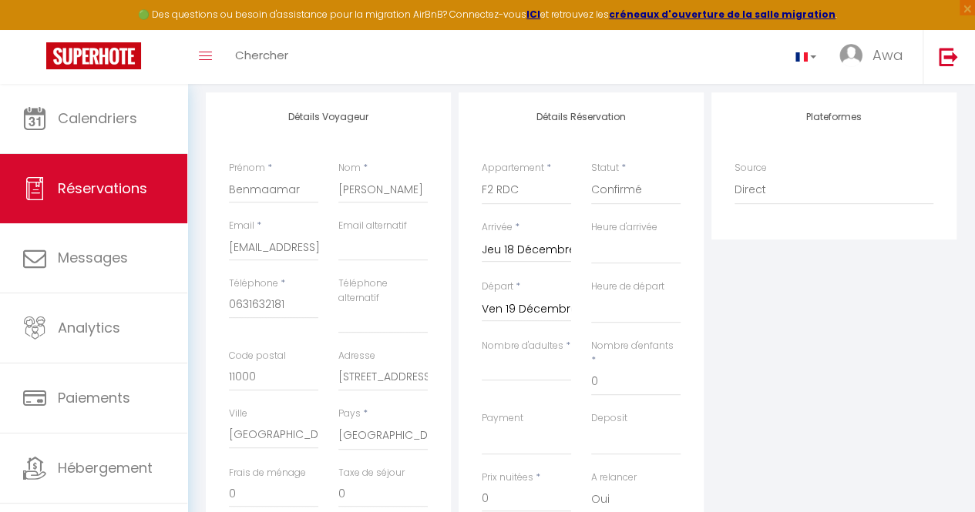
click at [549, 306] on input "Ven 19 Décembre 2025" at bounding box center [525, 310] width 89 height 20
click at [507, 309] on input "Ven 19 Décembre 2025" at bounding box center [525, 310] width 89 height 20
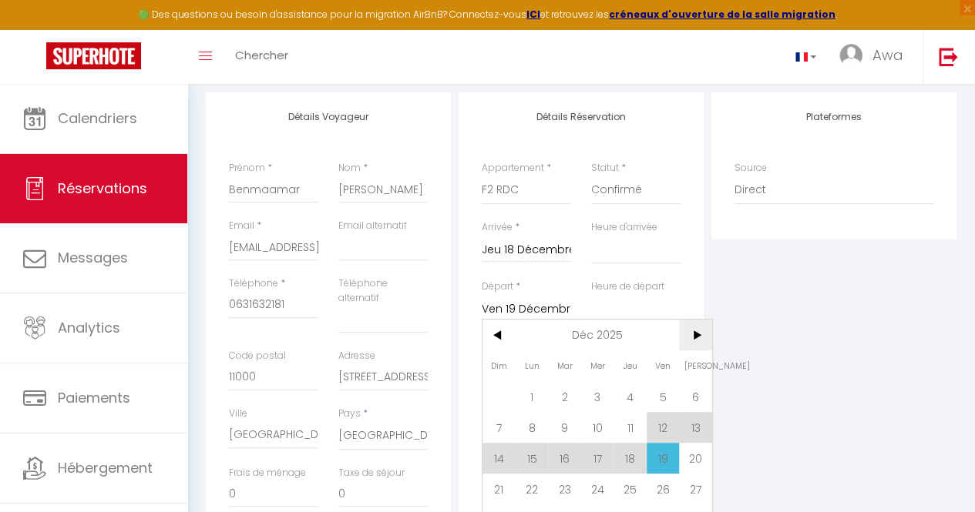
click at [709, 336] on span ">" at bounding box center [695, 335] width 33 height 31
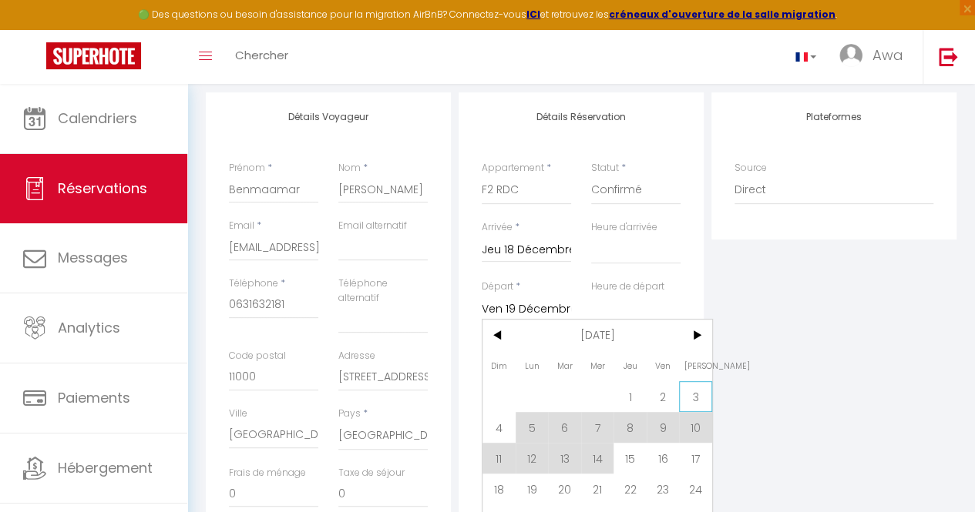
click at [694, 387] on span "3" at bounding box center [695, 396] width 33 height 31
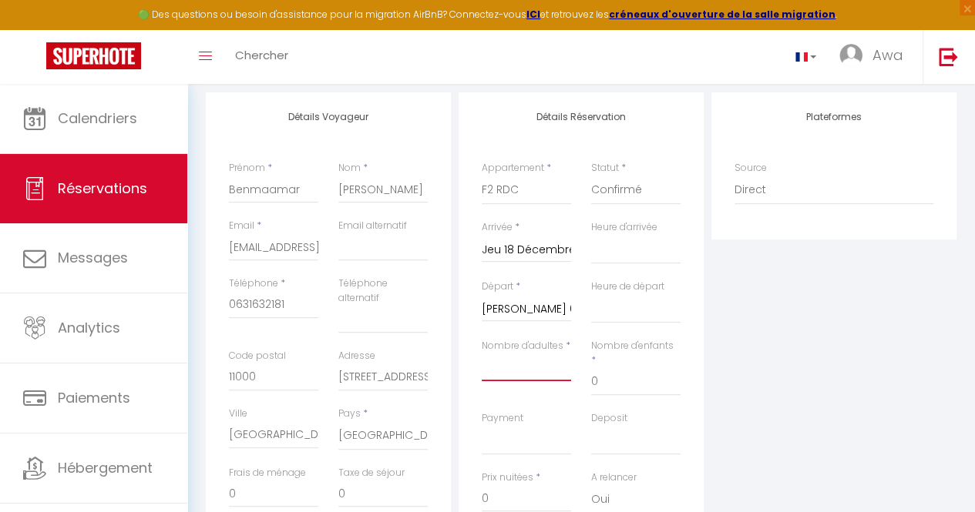
click at [546, 372] on input "Nombre d'adultes" at bounding box center [525, 368] width 89 height 28
click at [645, 251] on select "00:00 00:30 01:00 01:30 02:00 02:30 03:00 03:30 04:00 04:30 05:00 05:30 06:00 0…" at bounding box center [635, 249] width 89 height 29
click at [591, 235] on select "00:00 00:30 01:00 01:30 02:00 02:30 03:00 03:30 04:00 04:30 05:00 05:30 06:00 0…" at bounding box center [635, 249] width 89 height 29
click at [607, 298] on select "00:00 00:30 01:00 01:30 02:00 02:30 03:00 03:30 04:00 04:30 05:00 05:30 06:00 0…" at bounding box center [635, 308] width 89 height 29
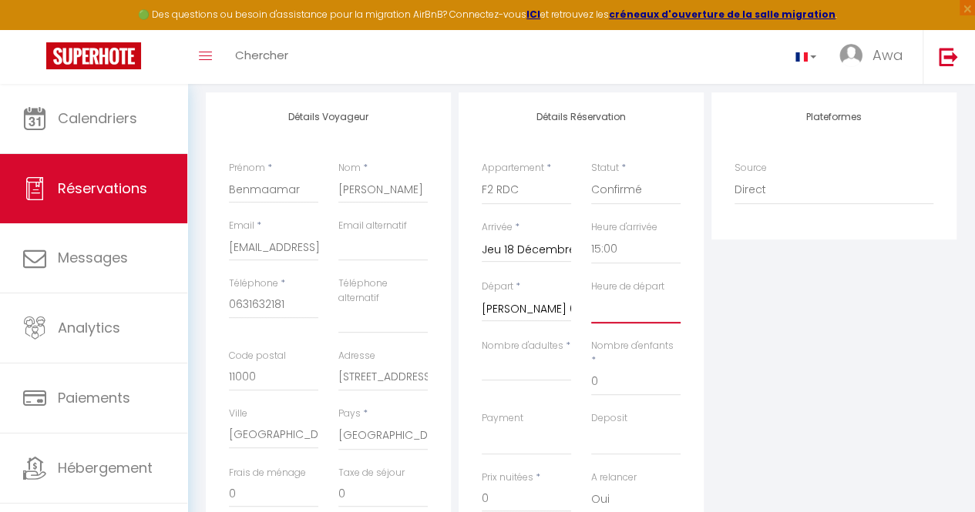
click at [591, 294] on select "00:00 00:30 01:00 01:30 02:00 02:30 03:00 03:30 04:00 04:30 05:00 05:30 06:00 0…" at bounding box center [635, 308] width 89 height 29
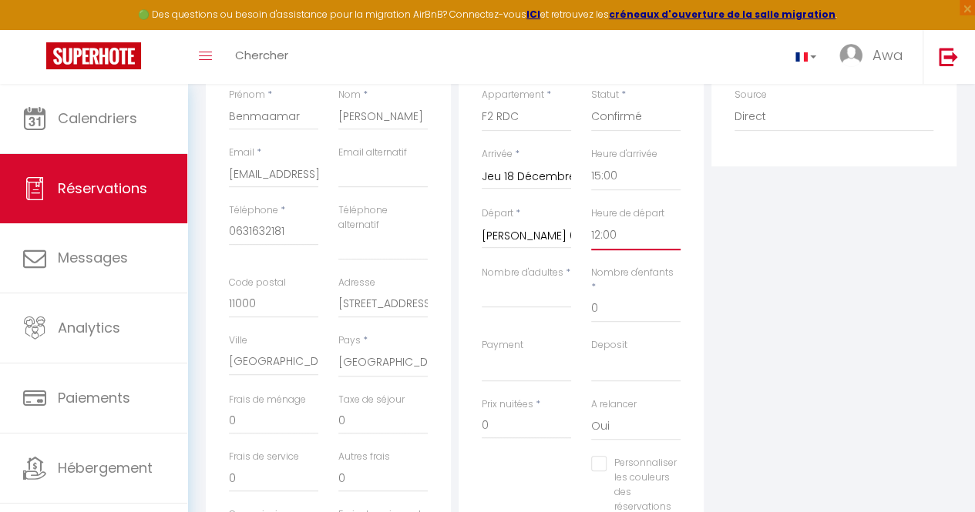
scroll to position [267, 0]
click at [535, 278] on label "Nombre d'adultes" at bounding box center [522, 271] width 82 height 15
click at [535, 279] on input "Nombre d'adultes" at bounding box center [525, 293] width 89 height 28
click at [538, 414] on input "1680000" at bounding box center [525, 424] width 89 height 28
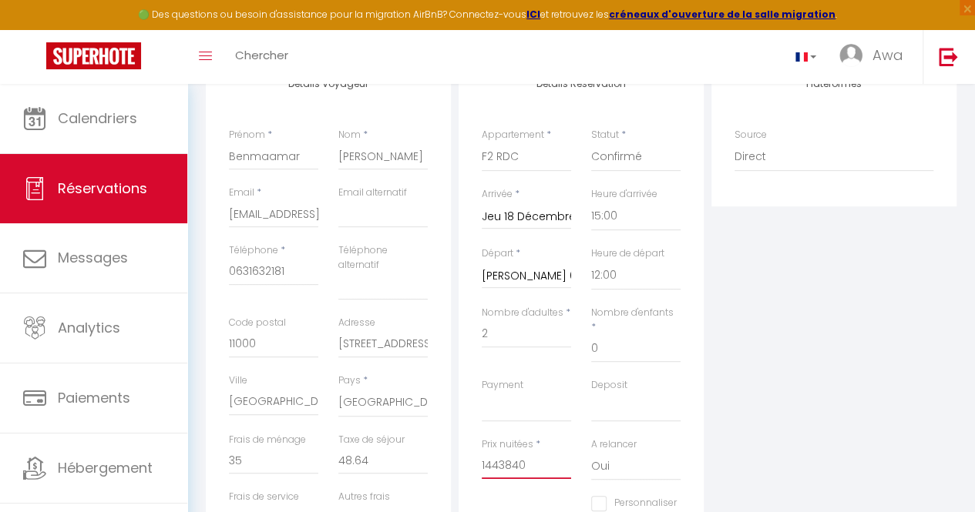
scroll to position [225, 0]
click at [532, 394] on select "OK KO" at bounding box center [525, 408] width 89 height 29
click at [755, 366] on div "Plateformes Source Direct Airbnb.com Booking.com Chalet montagne Expedia Gite d…" at bounding box center [833, 342] width 253 height 565
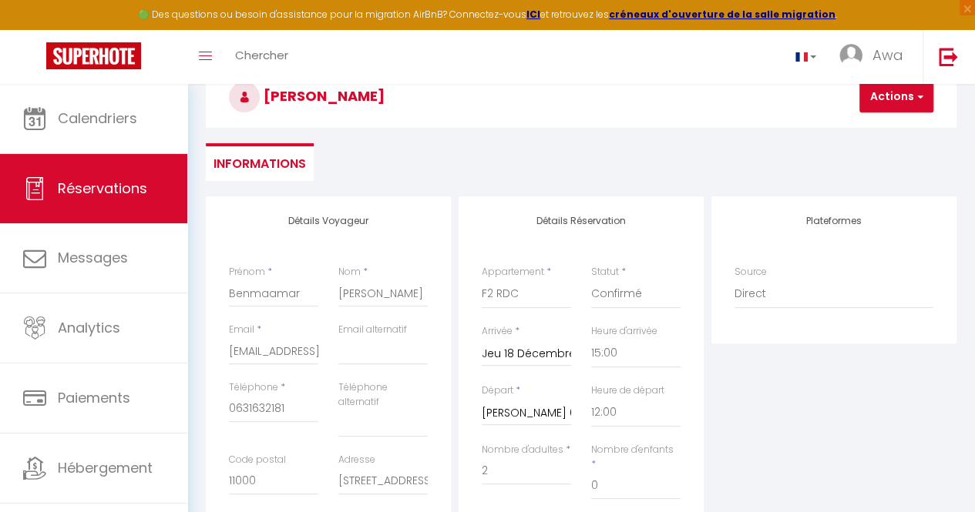
scroll to position [0, 0]
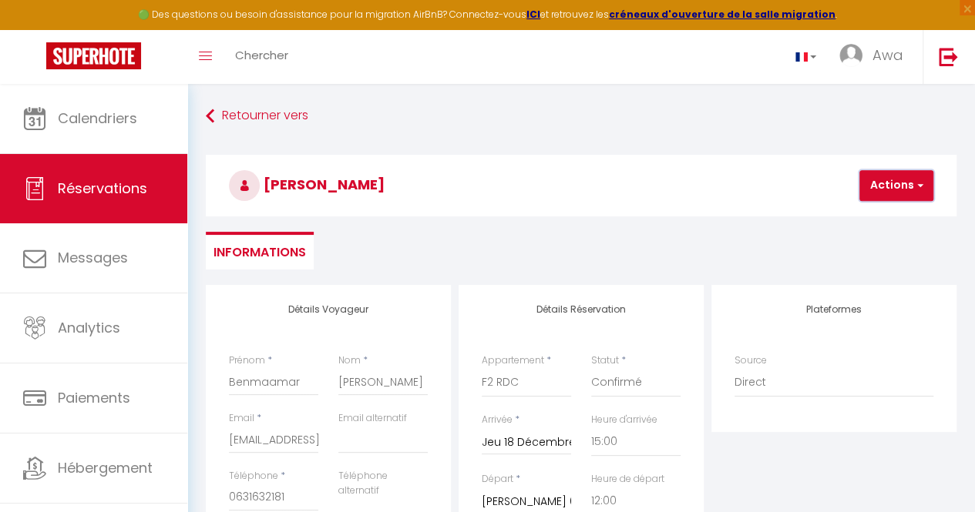
click at [892, 181] on button "Actions" at bounding box center [896, 185] width 74 height 31
click at [885, 223] on link "Enregistrer" at bounding box center [909, 220] width 122 height 20
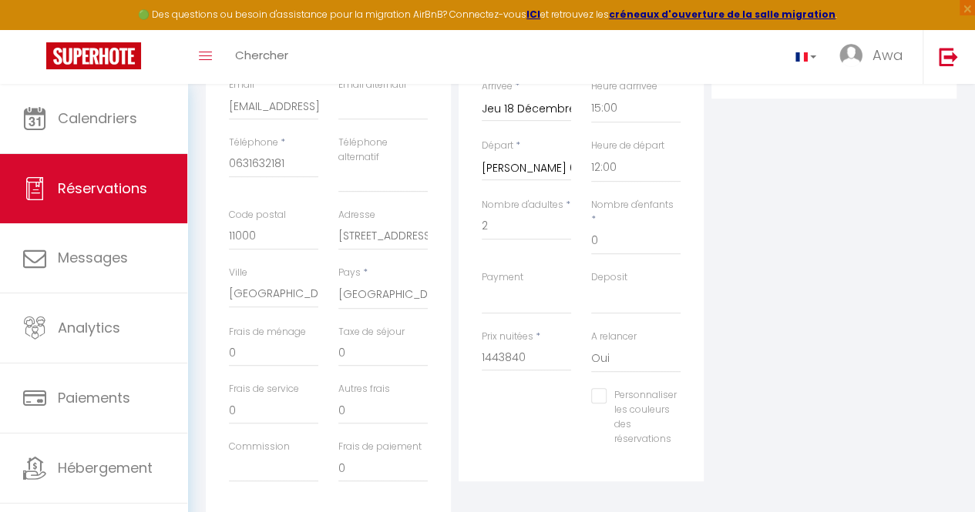
scroll to position [334, 0]
click at [541, 349] on input "1443840" at bounding box center [525, 357] width 89 height 28
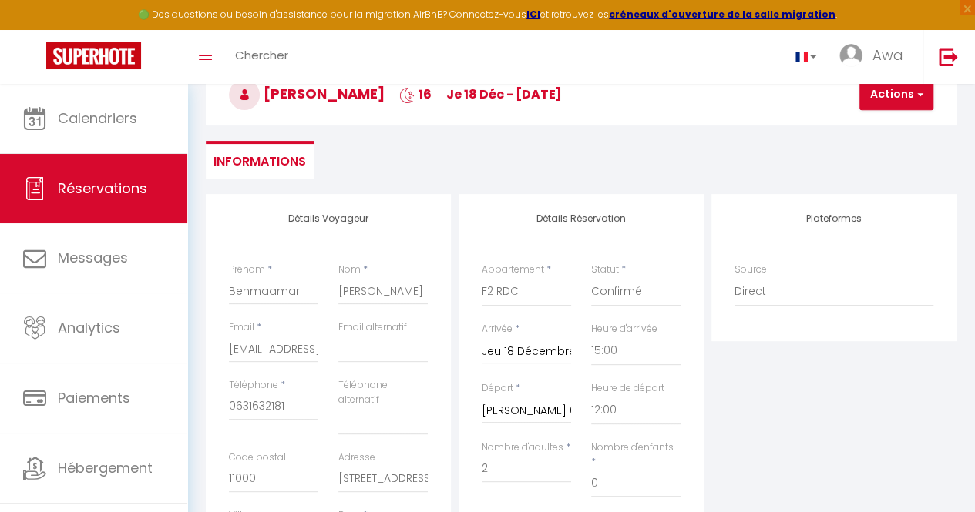
scroll to position [90, 0]
click at [904, 89] on button "Actions" at bounding box center [896, 95] width 74 height 31
click at [889, 137] on link "Enregistrer" at bounding box center [909, 129] width 122 height 20
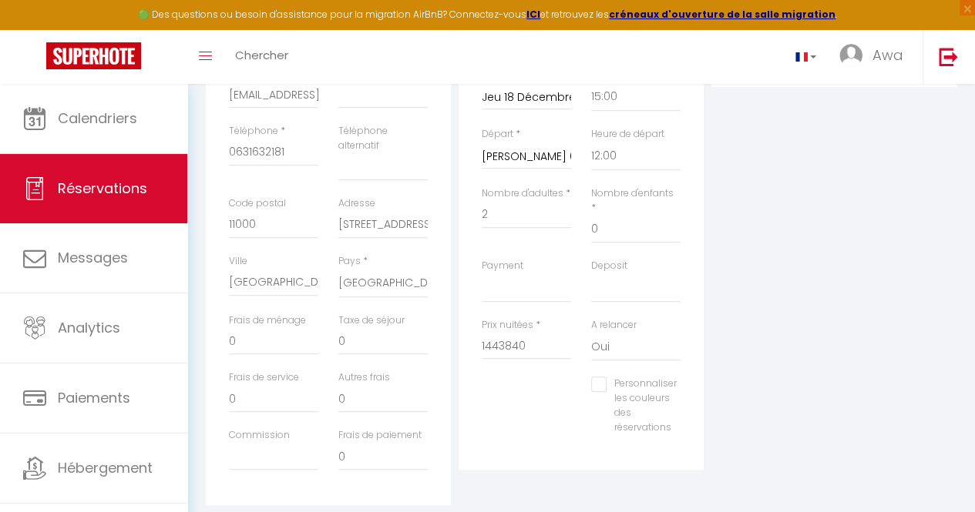
scroll to position [344, 0]
click at [525, 333] on input "1443840" at bounding box center [525, 347] width 89 height 28
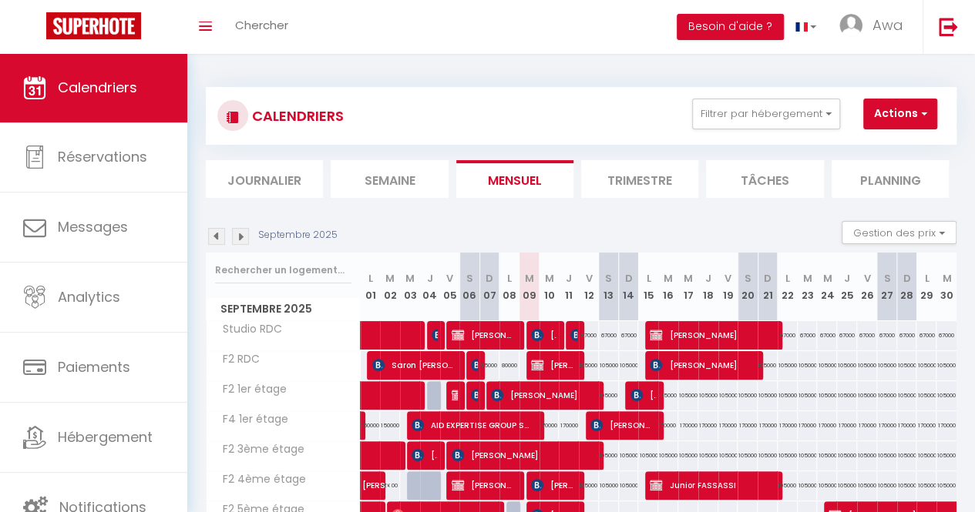
click at [264, 164] on li "Journalier" at bounding box center [264, 179] width 117 height 38
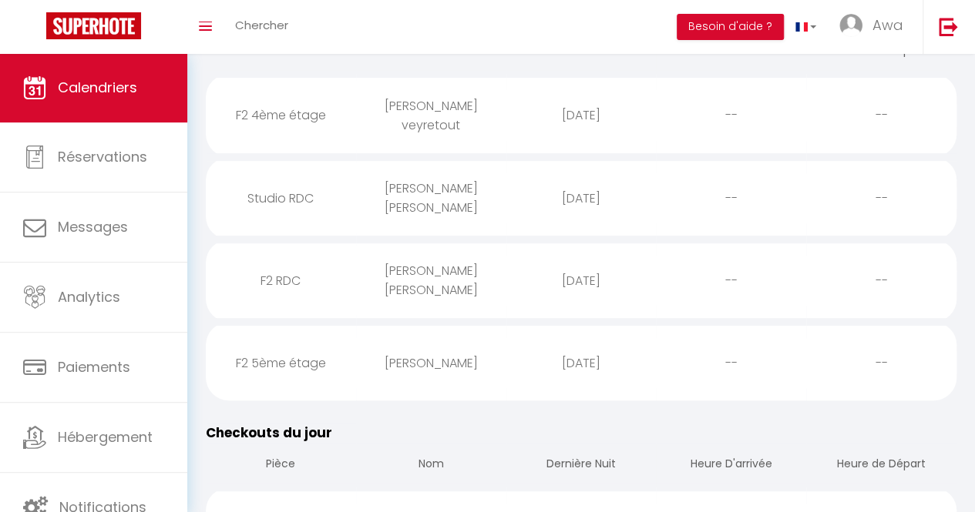
scroll to position [237, 0]
click at [572, 136] on div "2025-09-12" at bounding box center [581, 116] width 150 height 50
select select "0"
select select "1"
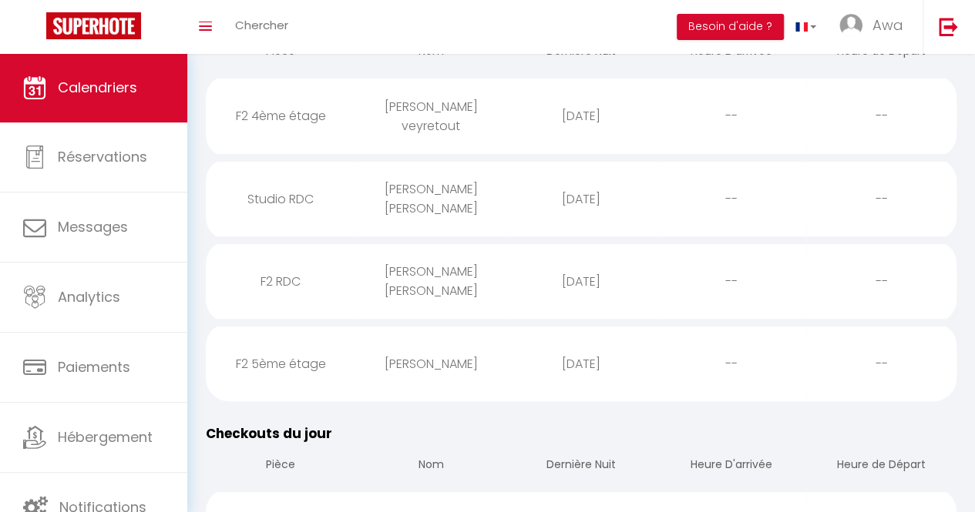
select select
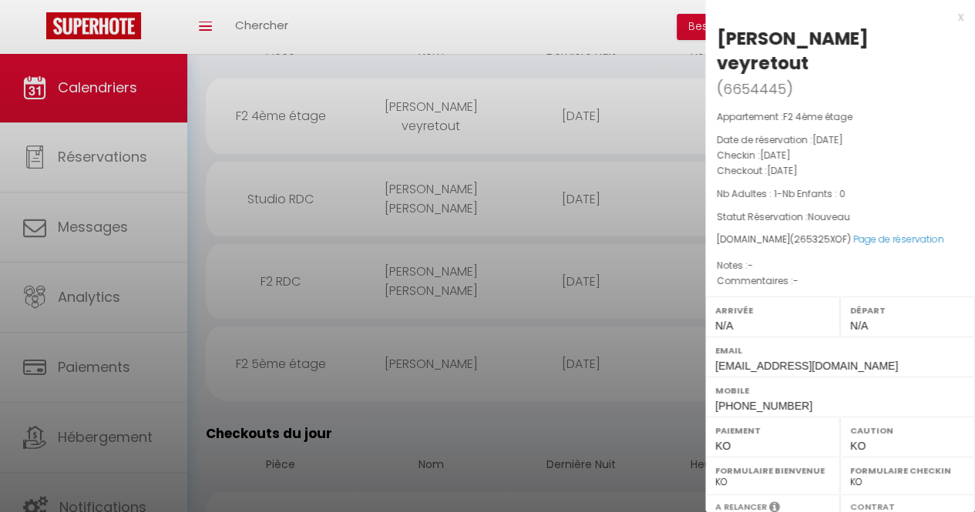
click at [618, 65] on div at bounding box center [487, 256] width 975 height 512
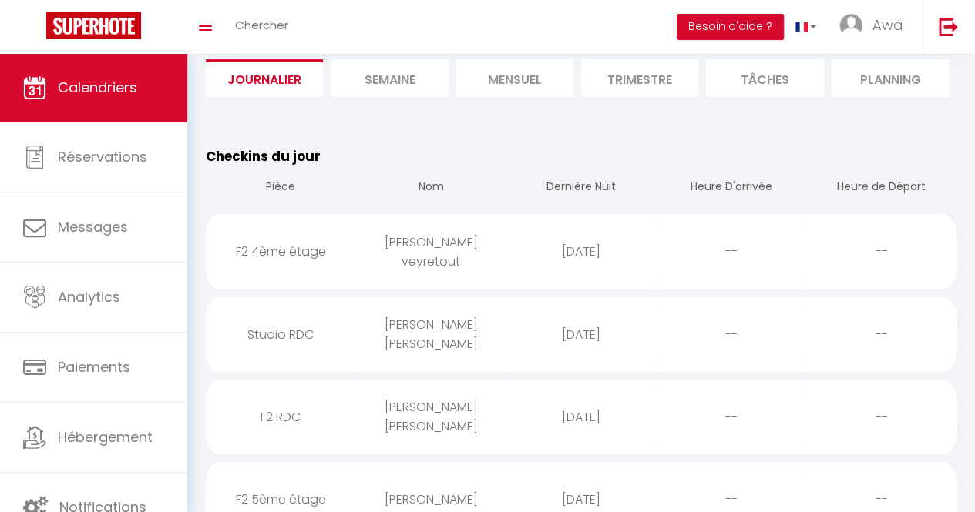
scroll to position [89, 0]
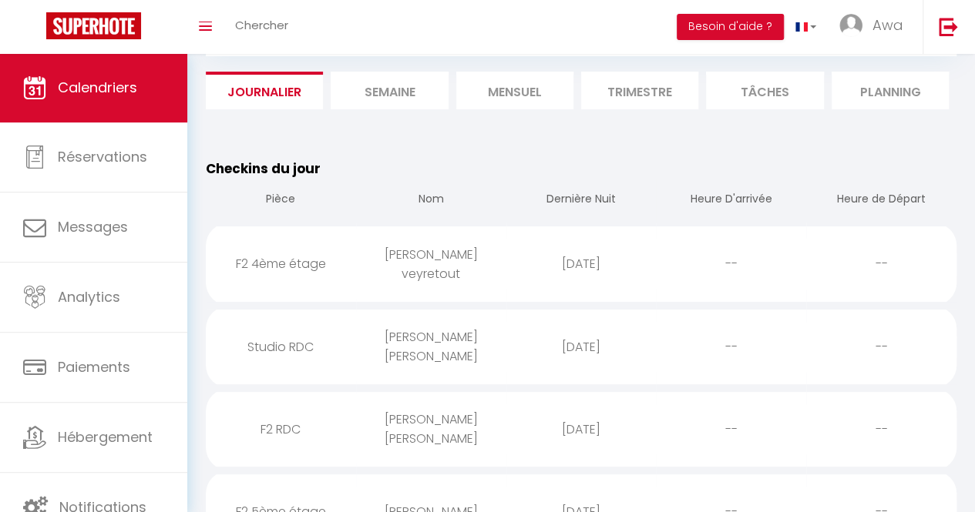
click at [479, 89] on li "Mensuel" at bounding box center [514, 91] width 117 height 38
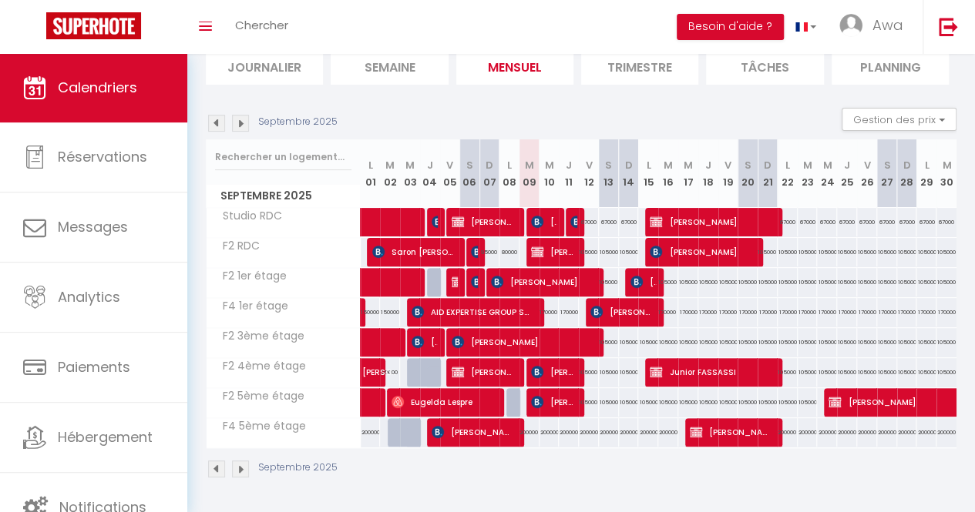
scroll to position [122, 0]
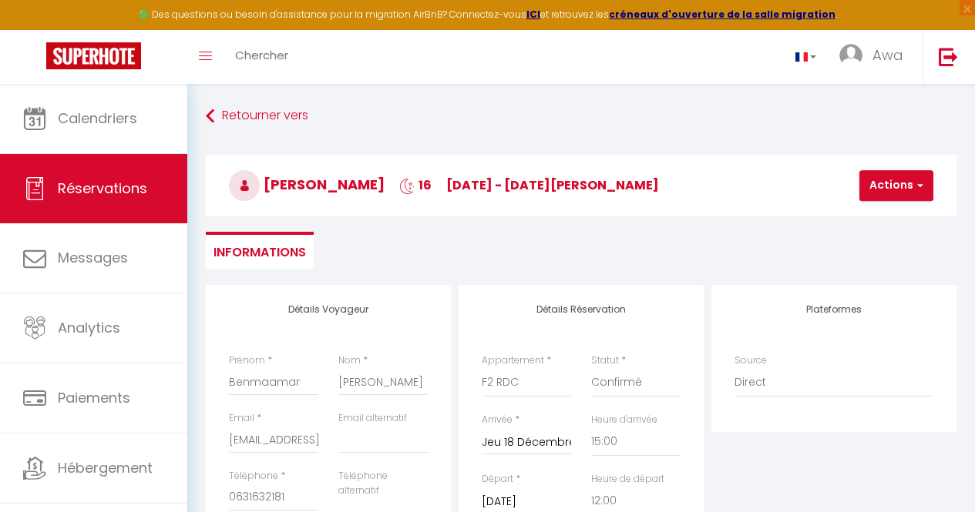
select select "SN"
select select "20920"
select select "15:00"
select select "12:00"
select select
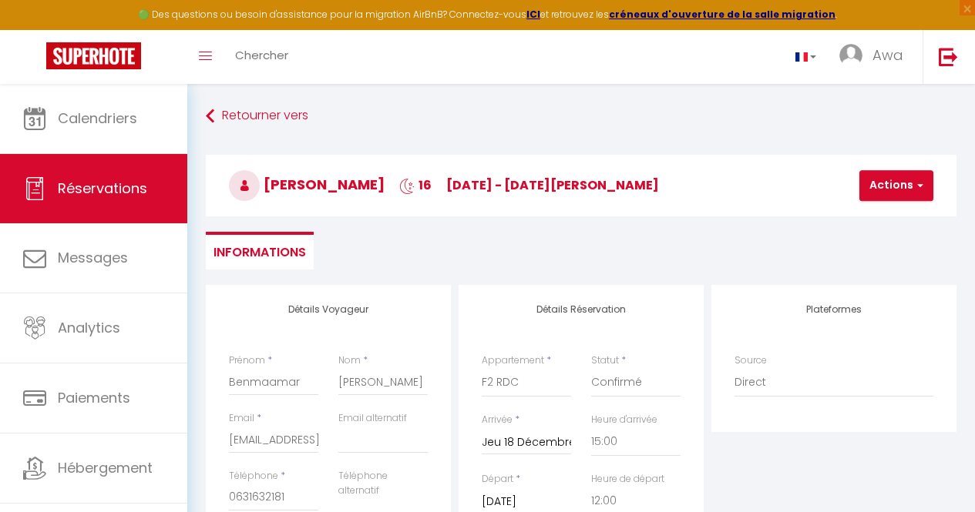
select select
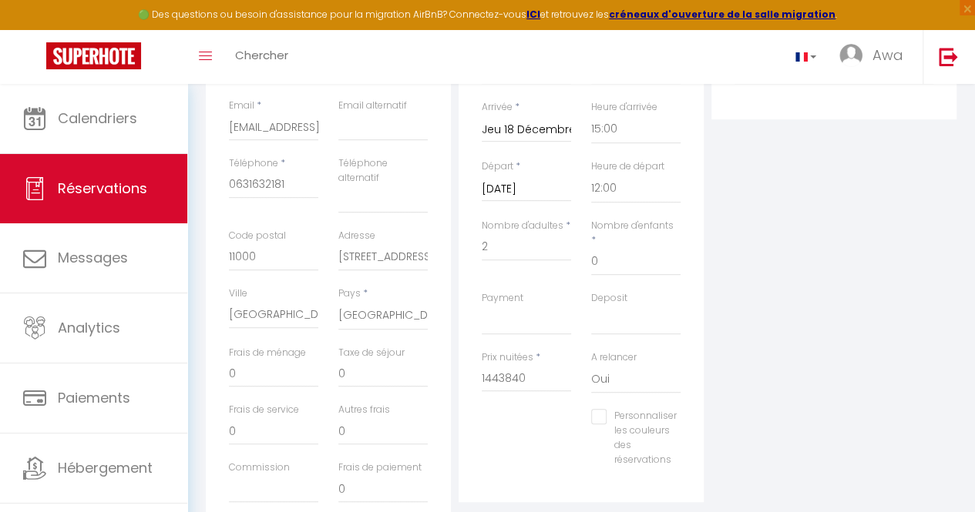
scroll to position [313, 0]
type input "144384"
select select
checkbox input "false"
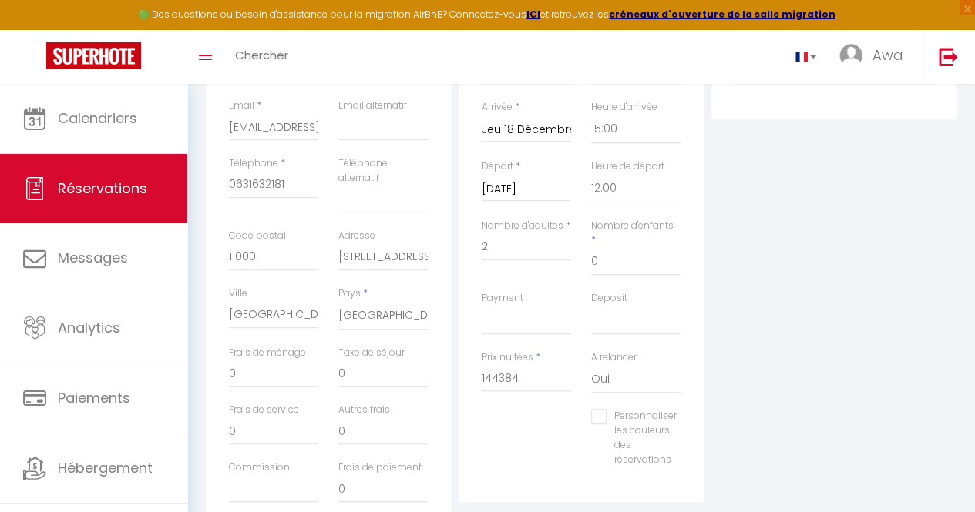
type input "14438"
select select
checkbox input "false"
type input "1443"
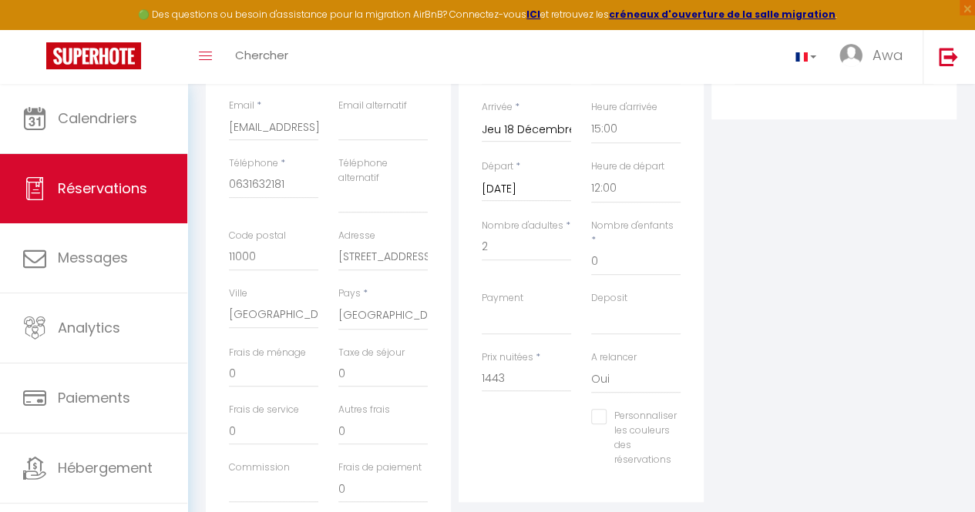
select select
checkbox input "false"
type input "144"
select select
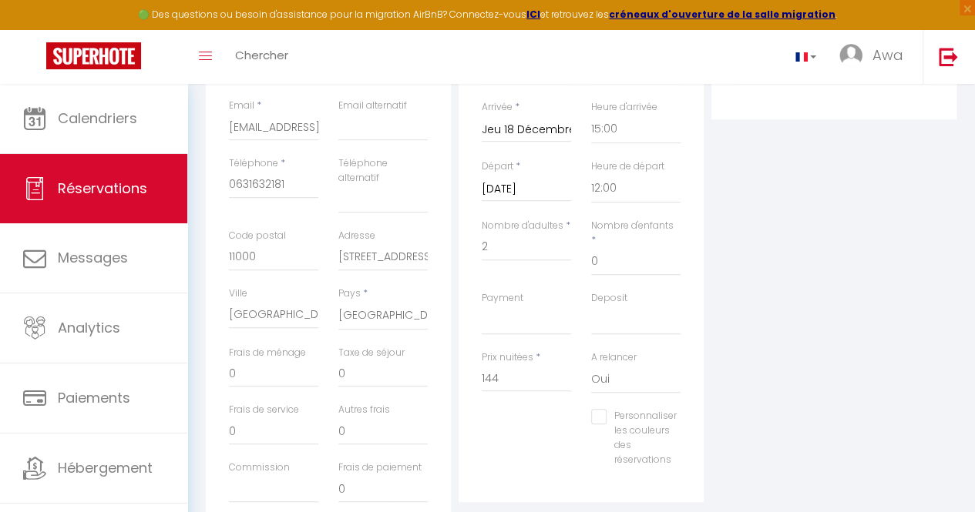
select select
checkbox input "false"
type input "14"
select select
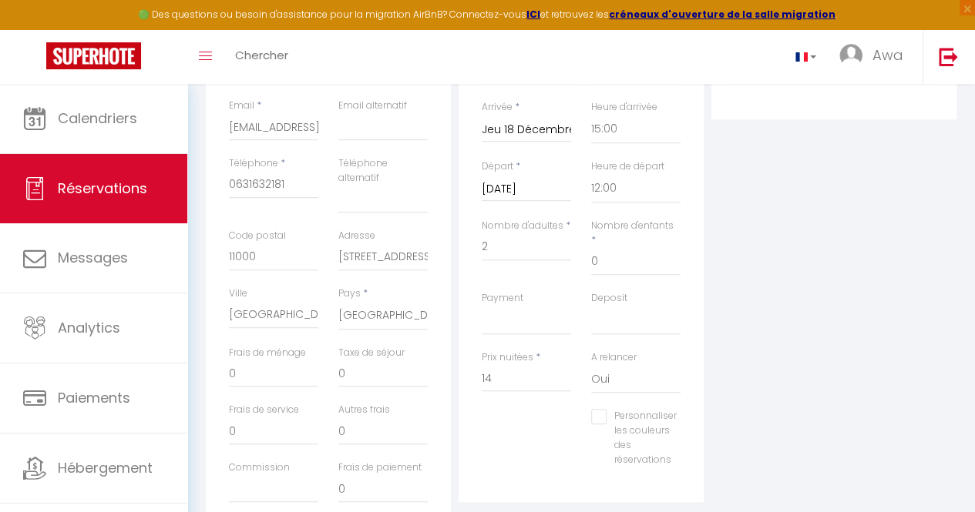
checkbox input "false"
type input "1"
select select
checkbox input "false"
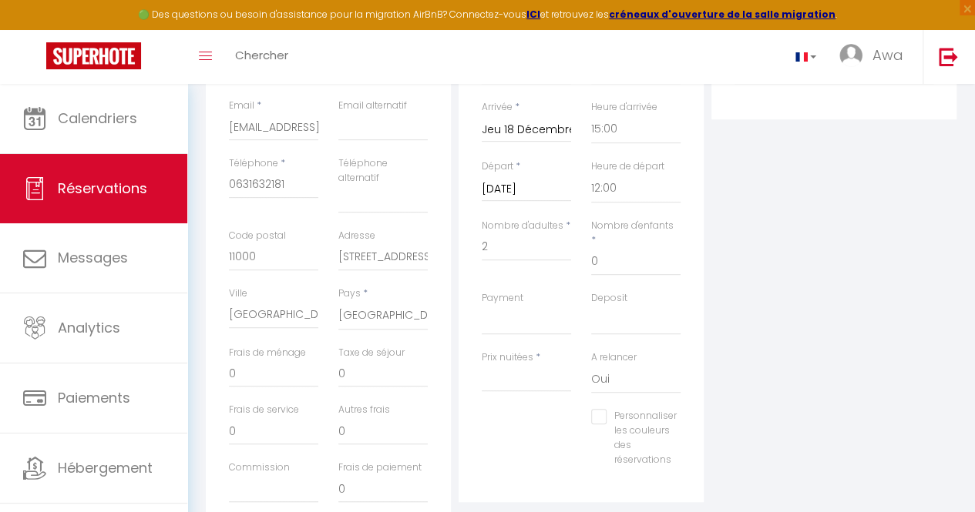
select select
checkbox input "false"
type input "é"
select select
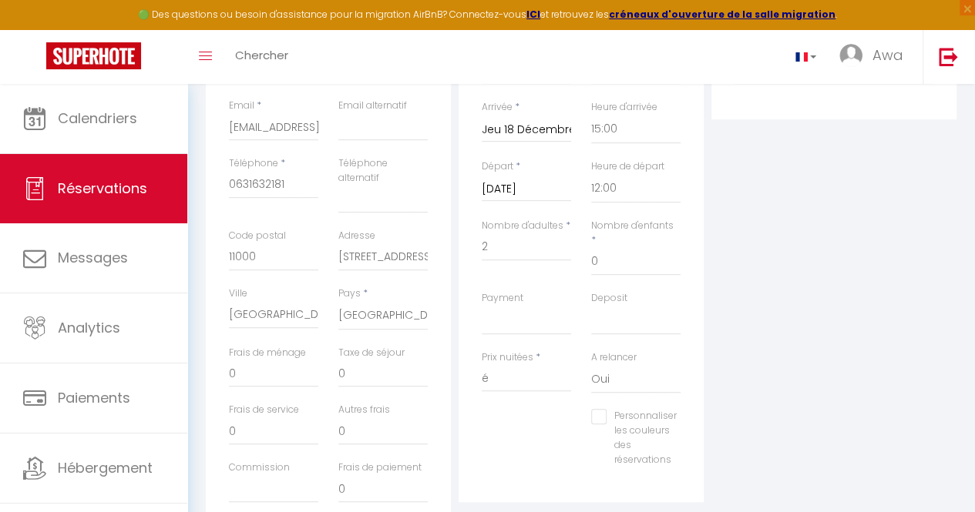
select select
checkbox input "false"
type input "éé"
select select
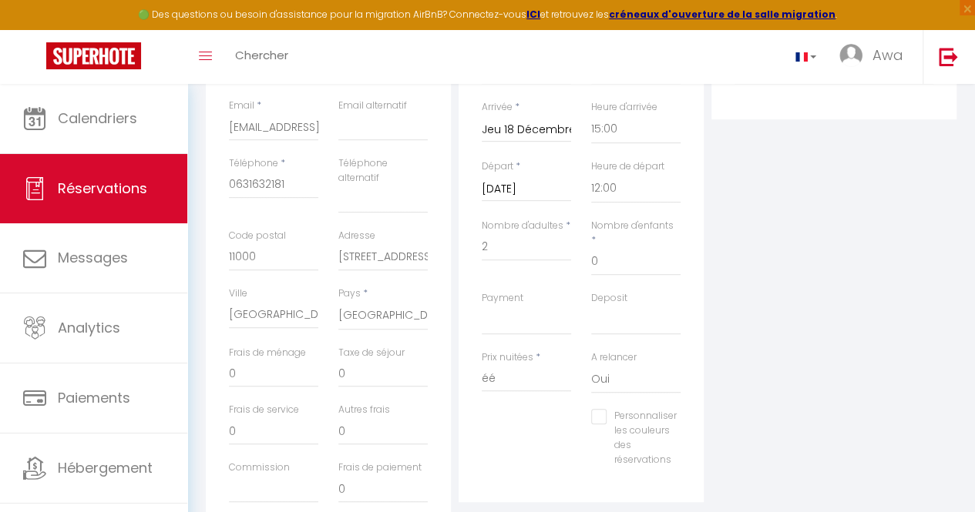
checkbox input "false"
type input "é"
select select
checkbox input "false"
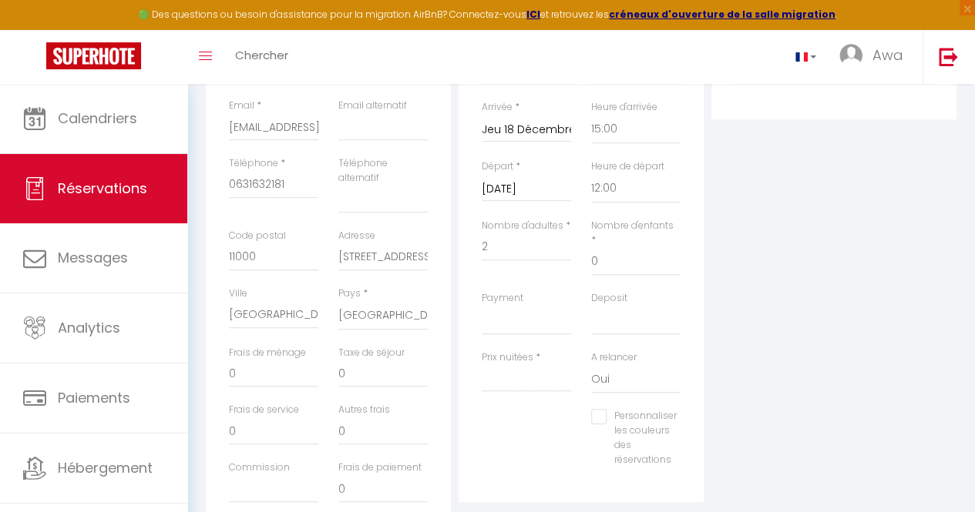
select select
checkbox input "false"
type input "2"
select select
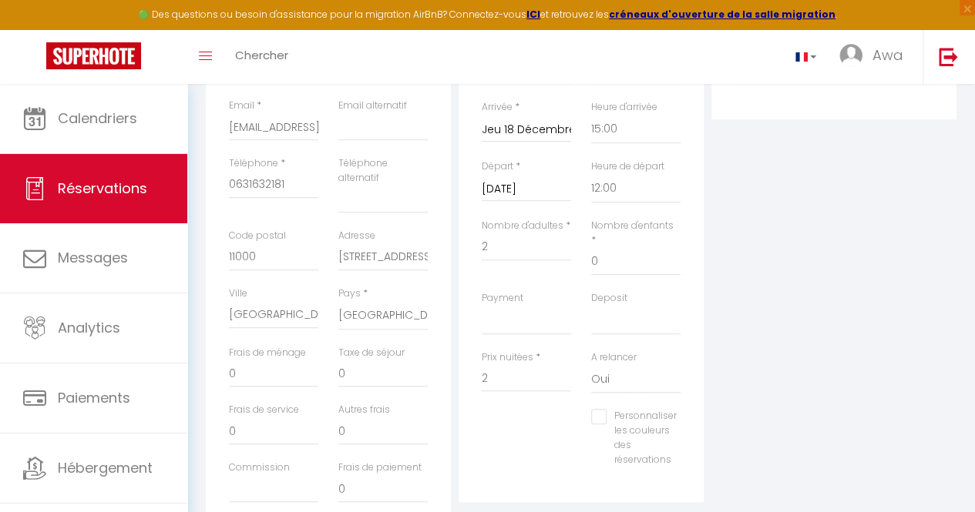
select select
checkbox input "false"
type input "22"
select select
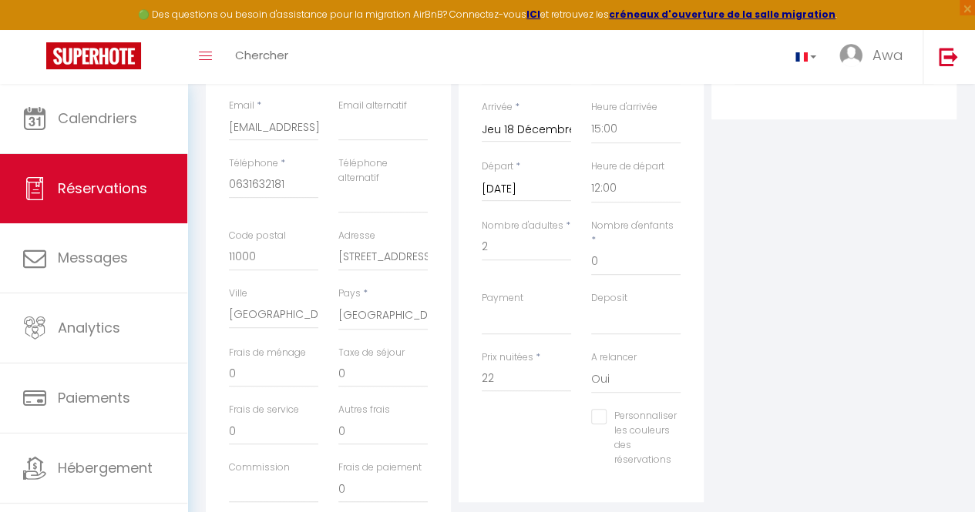
checkbox input "false"
type input "225"
select select
checkbox input "false"
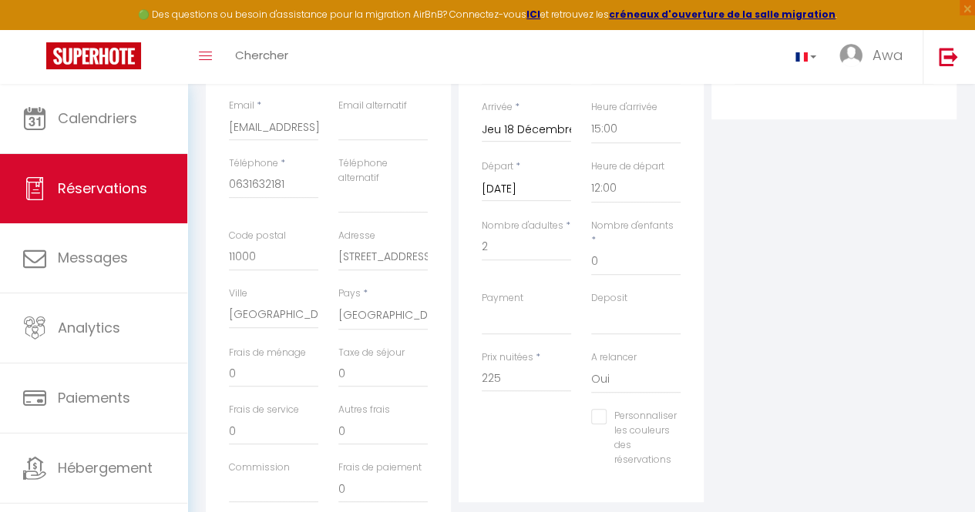
type input "2256"
select select
checkbox input "false"
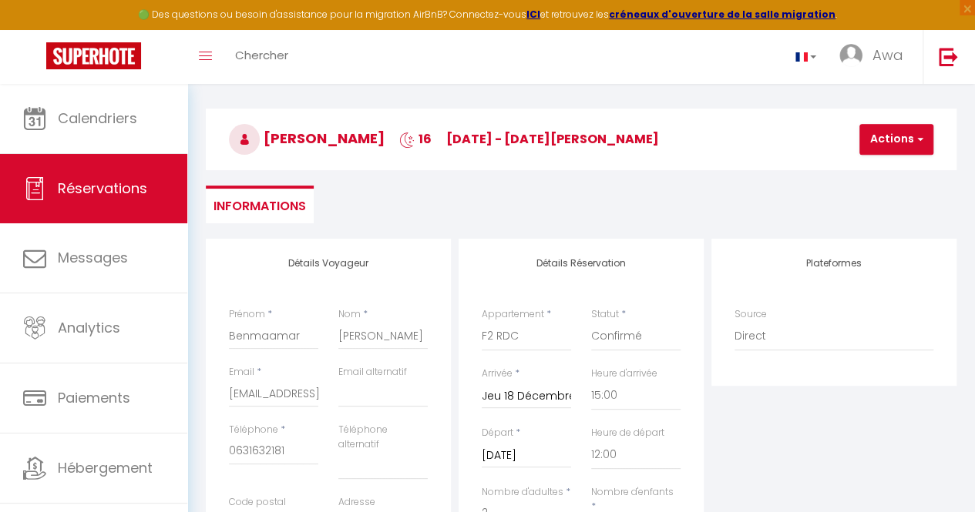
scroll to position [0, 0]
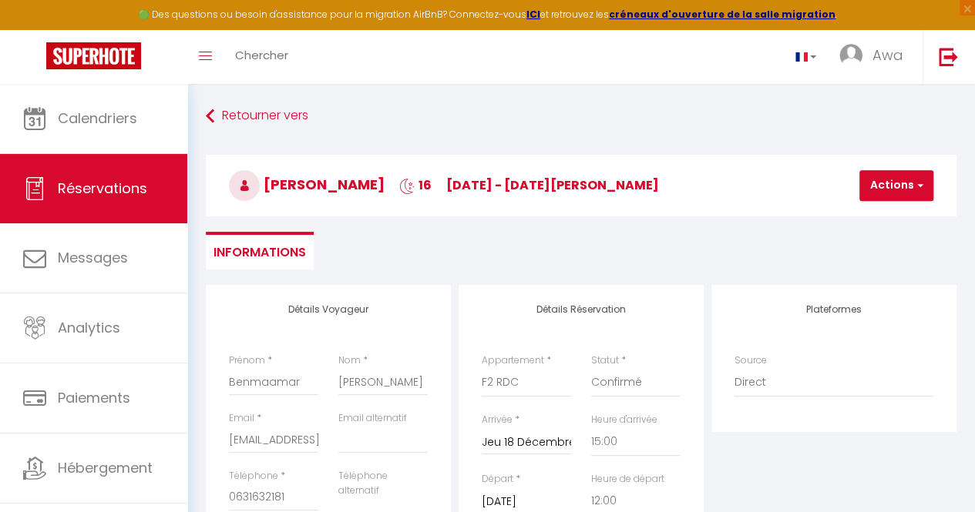
type input "2256"
click at [877, 183] on button "Actions" at bounding box center [896, 185] width 74 height 31
click at [881, 220] on link "Enregistrer" at bounding box center [909, 220] width 122 height 20
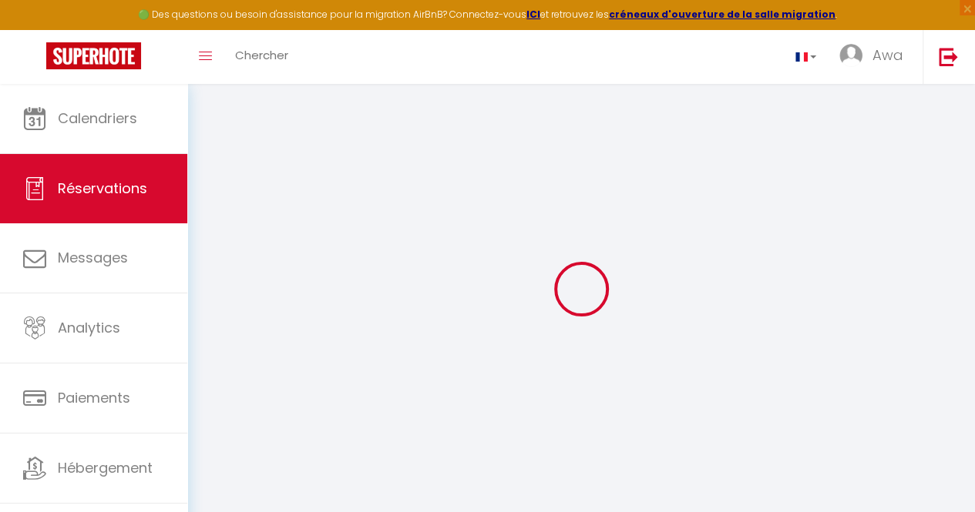
select select "not_cancelled"
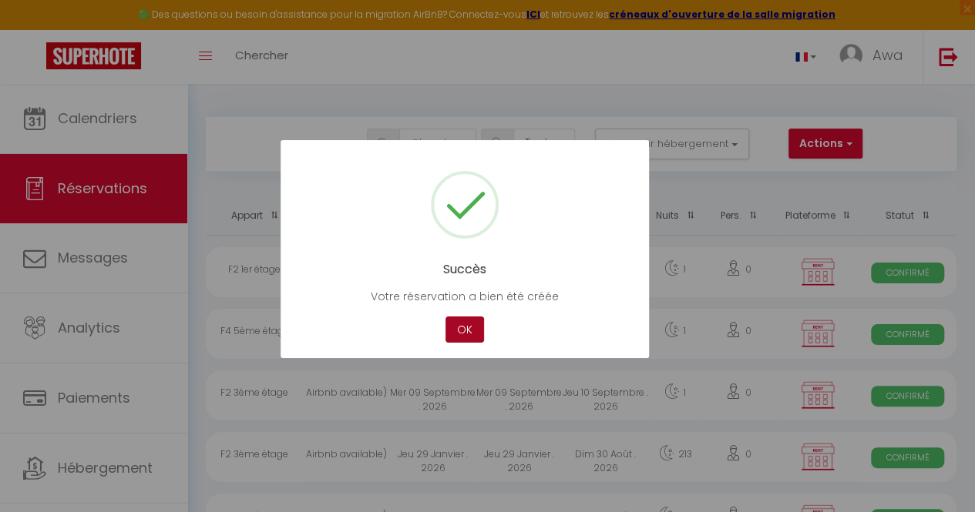
click at [464, 332] on button "OK" at bounding box center [464, 330] width 39 height 27
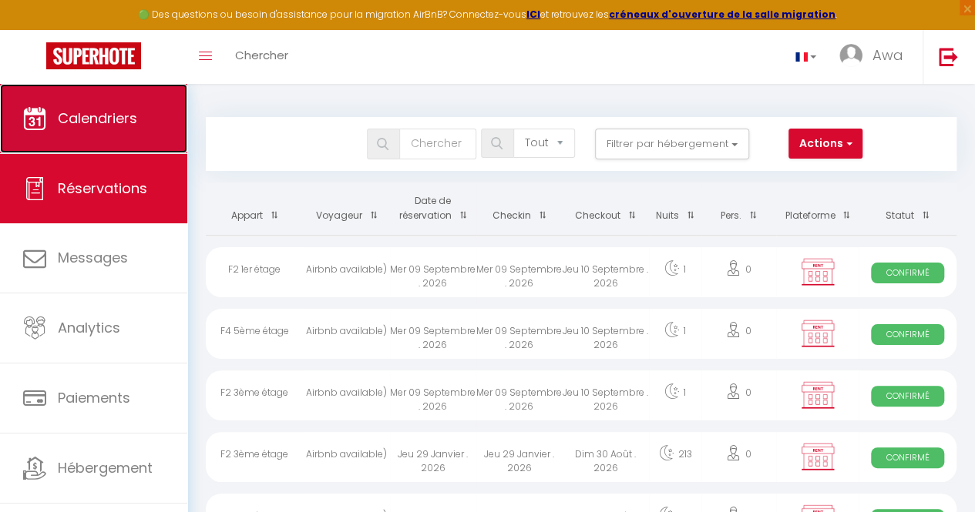
click at [107, 124] on span "Calendriers" at bounding box center [97, 118] width 79 height 19
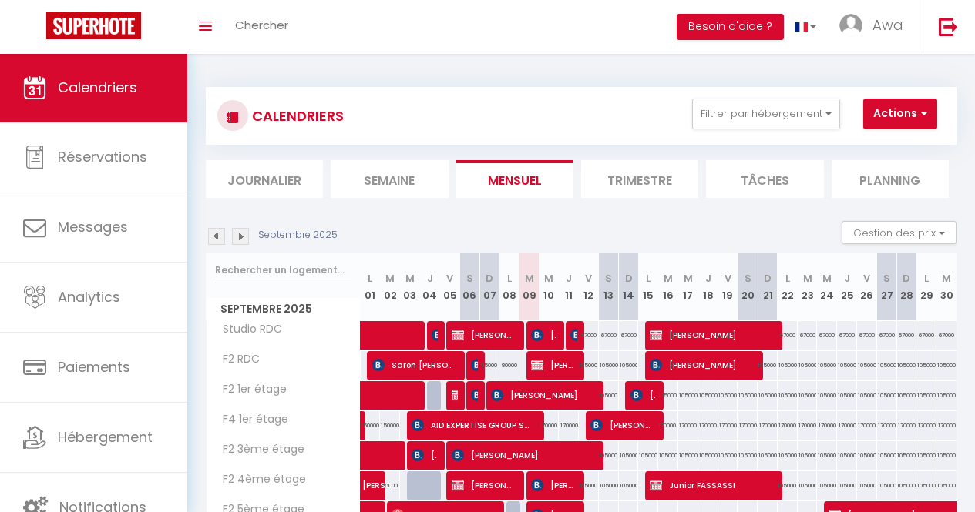
select select
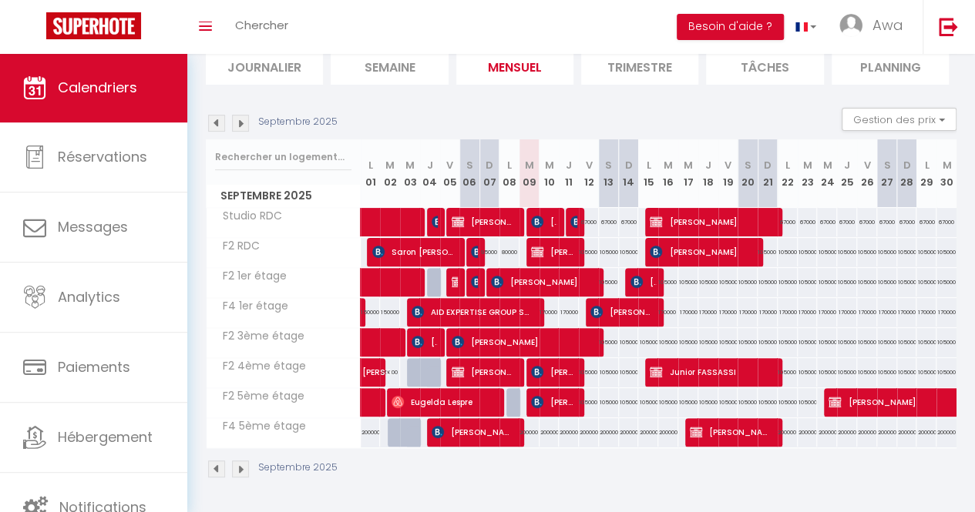
scroll to position [122, 0]
click at [521, 303] on span "AID EXPERTISE GROUP SARL" at bounding box center [472, 311] width 122 height 29
select select "OK"
select select "KO"
select select "0"
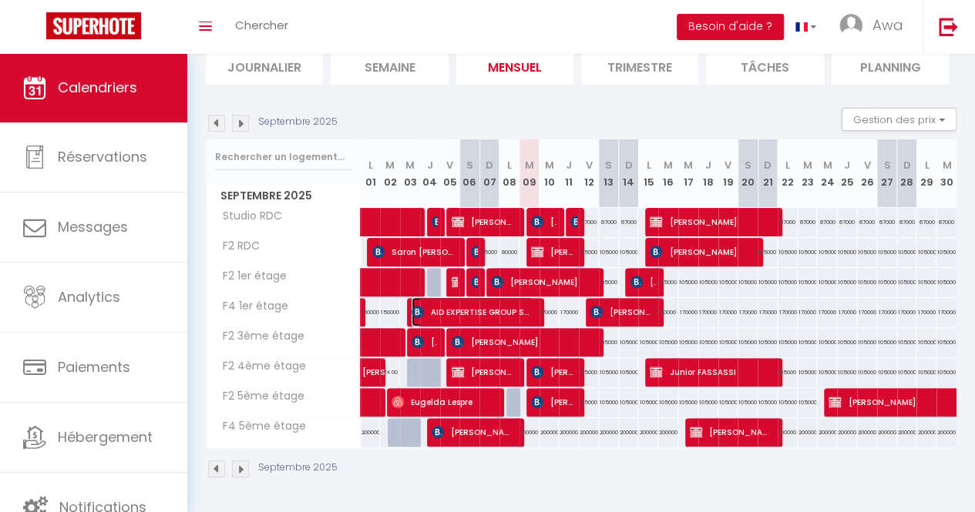
select select "0"
select select "1"
select select
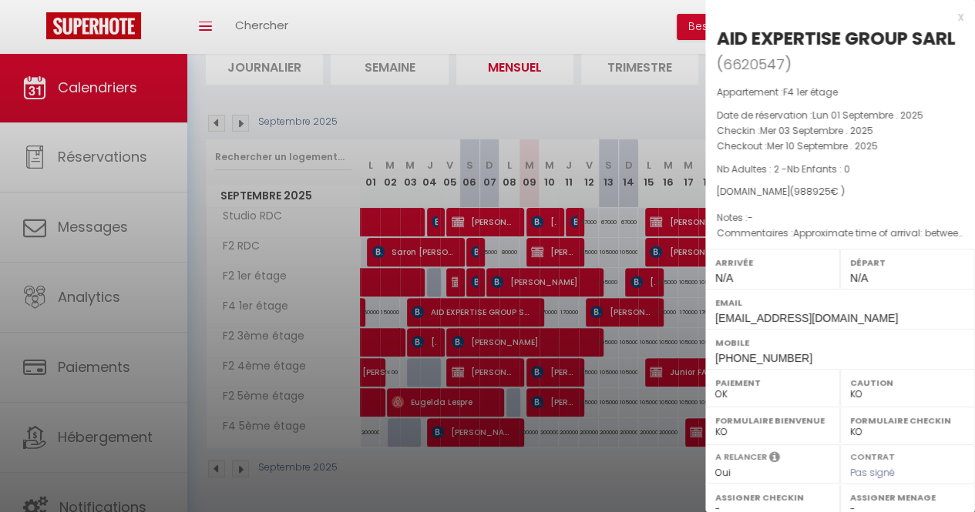
click at [647, 119] on div at bounding box center [487, 256] width 975 height 512
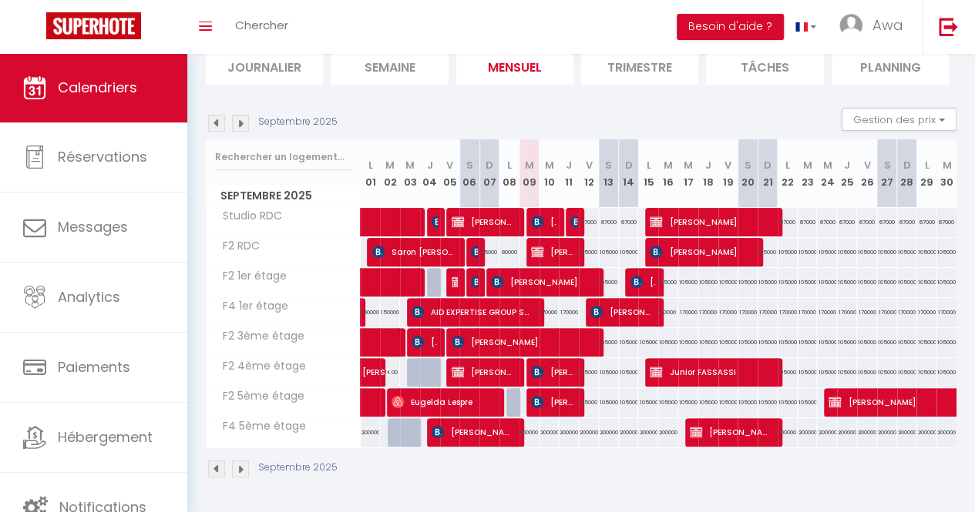
scroll to position [119, 0]
click at [878, 240] on div "105000" at bounding box center [887, 252] width 20 height 29
type input "105000"
type input "Sam 27 Septembre 2025"
type input "Dim 28 Septembre 2025"
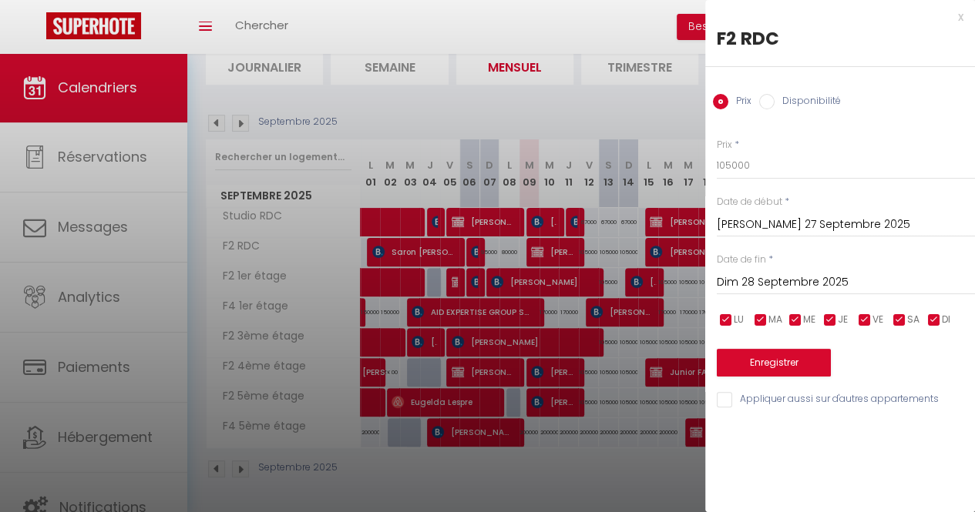
click at [602, 334] on div at bounding box center [487, 256] width 975 height 512
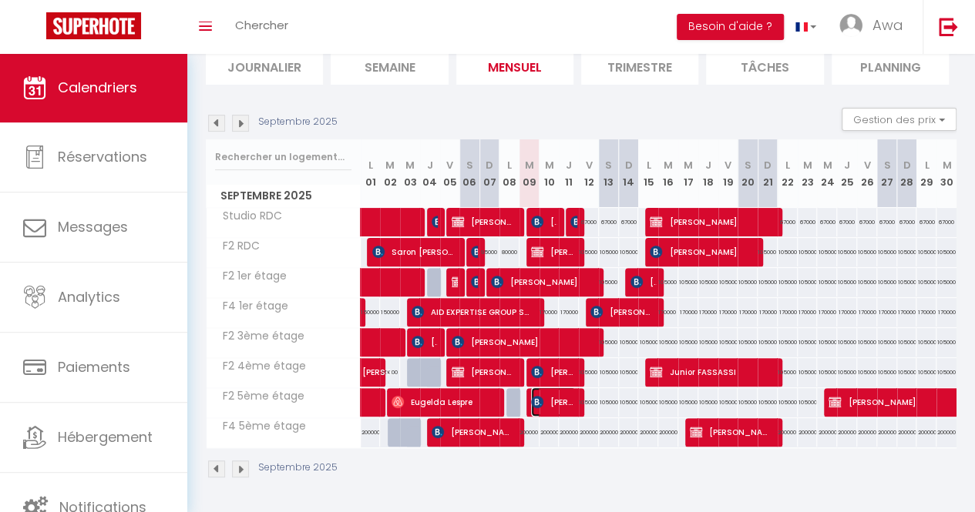
click at [553, 390] on span "Mustapha Chelaoua" at bounding box center [553, 401] width 45 height 29
select select "KO"
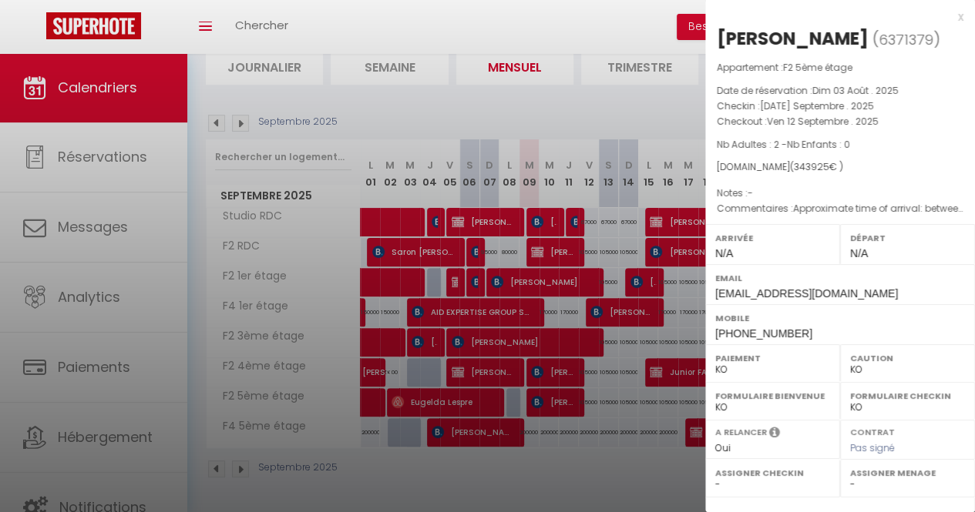
click at [592, 368] on div at bounding box center [487, 256] width 975 height 512
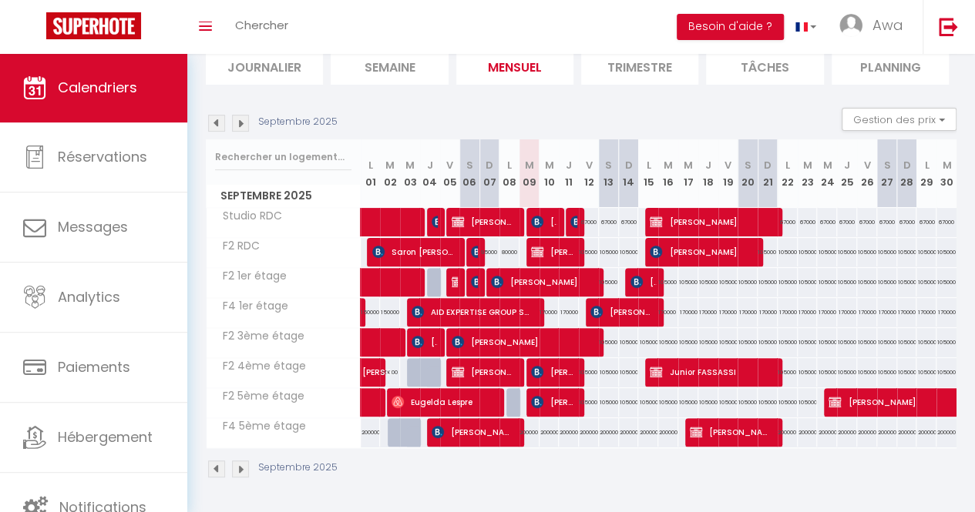
click at [647, 119] on div "Septembre 2025 Gestion des prix Nb Nuits minimum Règles Disponibilité" at bounding box center [581, 124] width 750 height 32
click at [434, 216] on img at bounding box center [437, 222] width 12 height 12
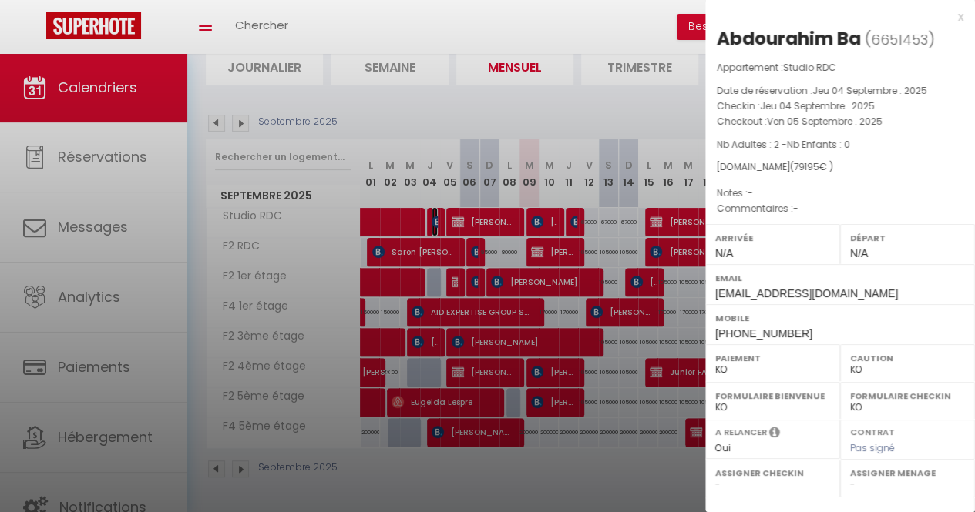
scroll to position [202, 0]
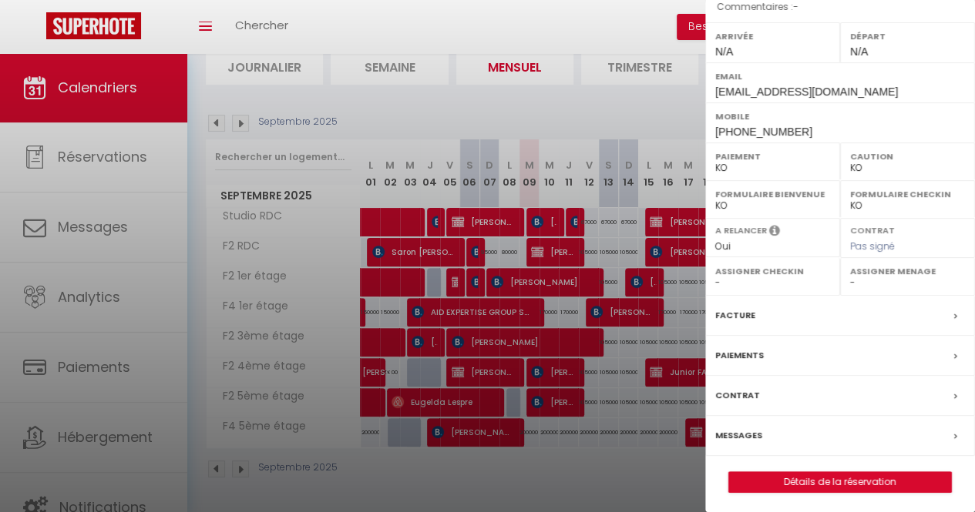
click at [763, 310] on div "Facture" at bounding box center [840, 316] width 270 height 40
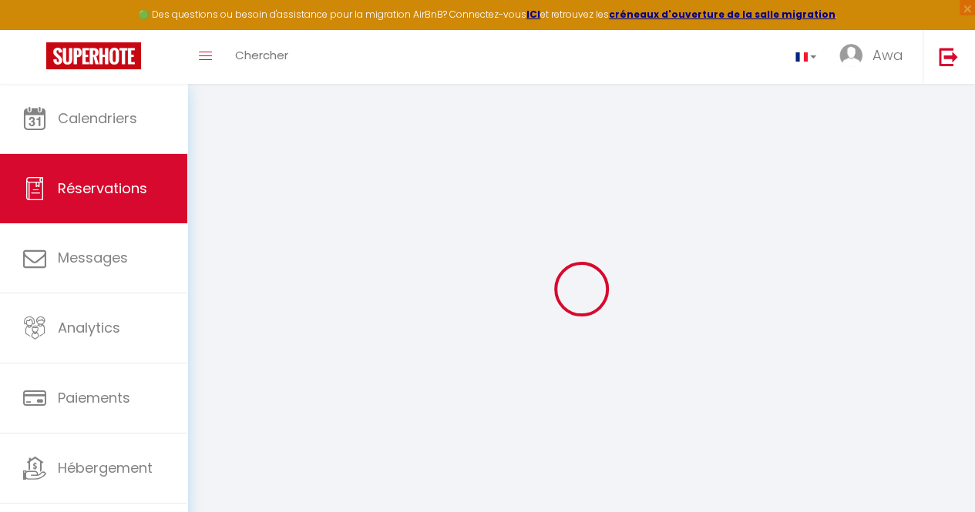
select select "cleaning"
select select "taxes"
select select
checkbox input "false"
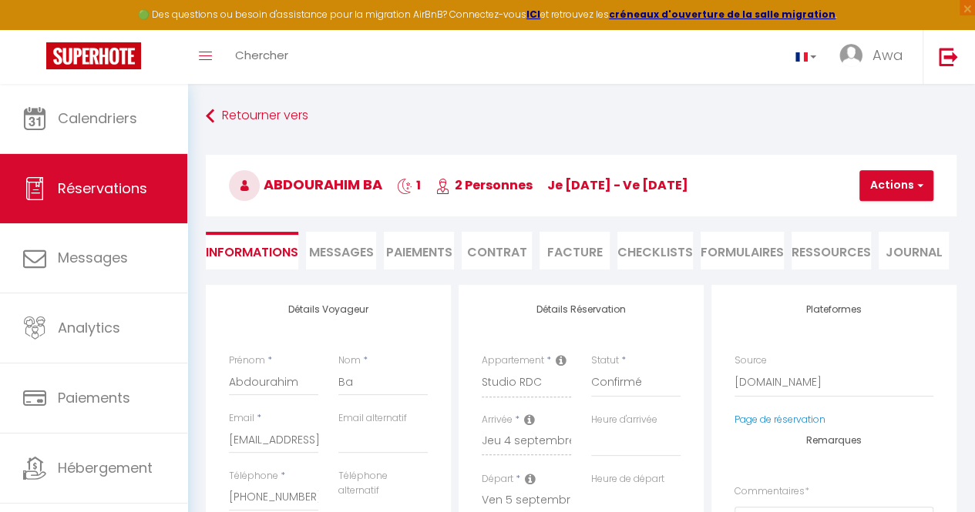
select select
checkbox input "false"
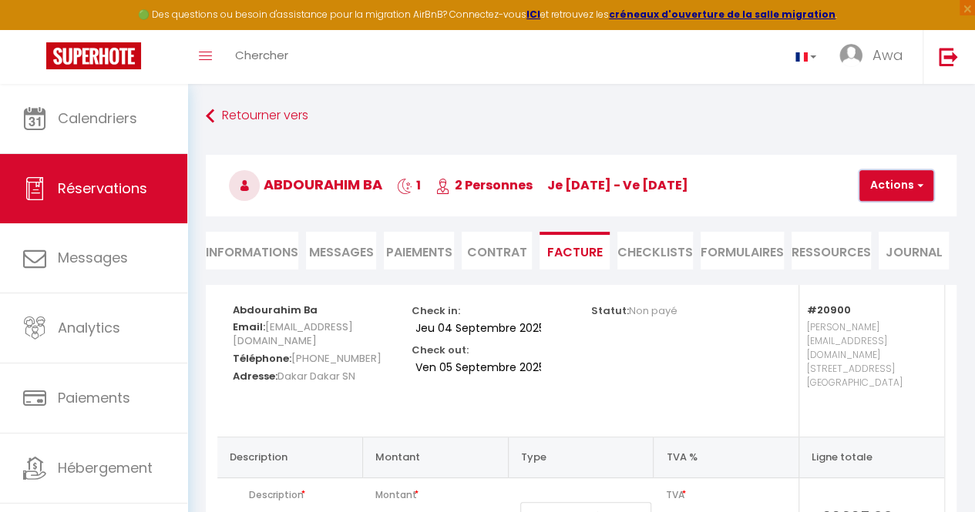
click at [887, 198] on button "Actions" at bounding box center [896, 185] width 74 height 31
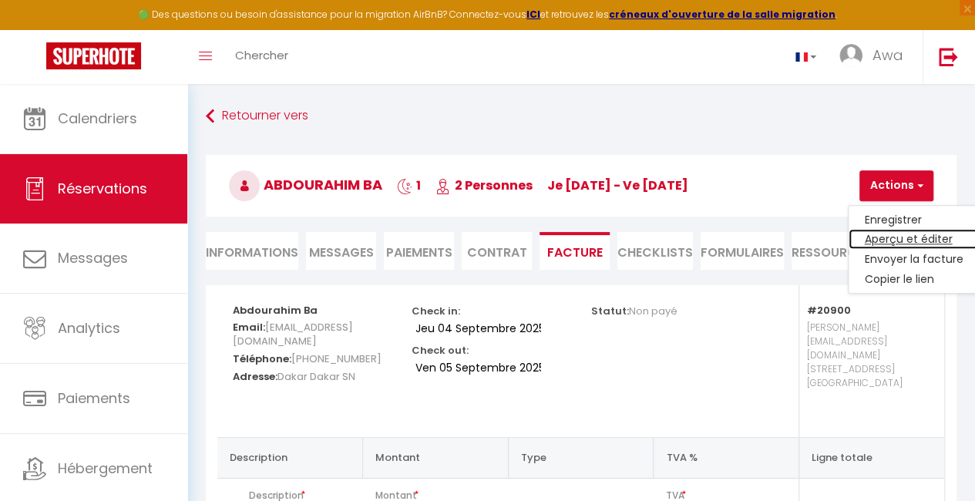
click at [881, 245] on link "Aperçu et éditer" at bounding box center [912, 240] width 129 height 20
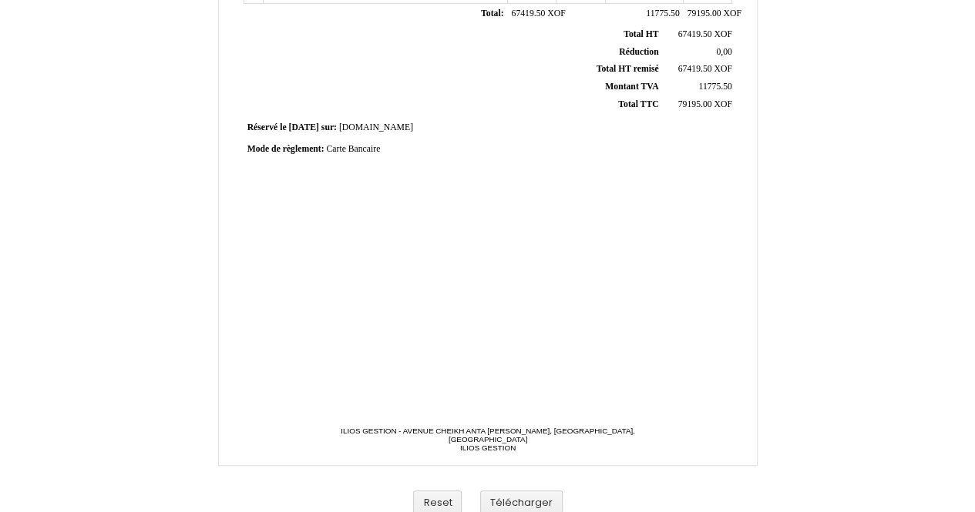
scroll to position [416, 0]
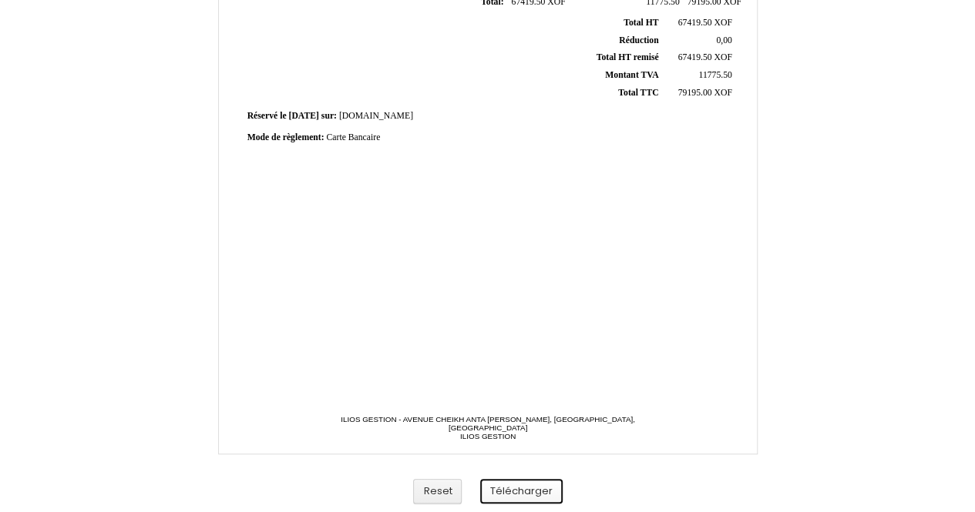
click at [525, 485] on button "Télécharger" at bounding box center [521, 491] width 82 height 25
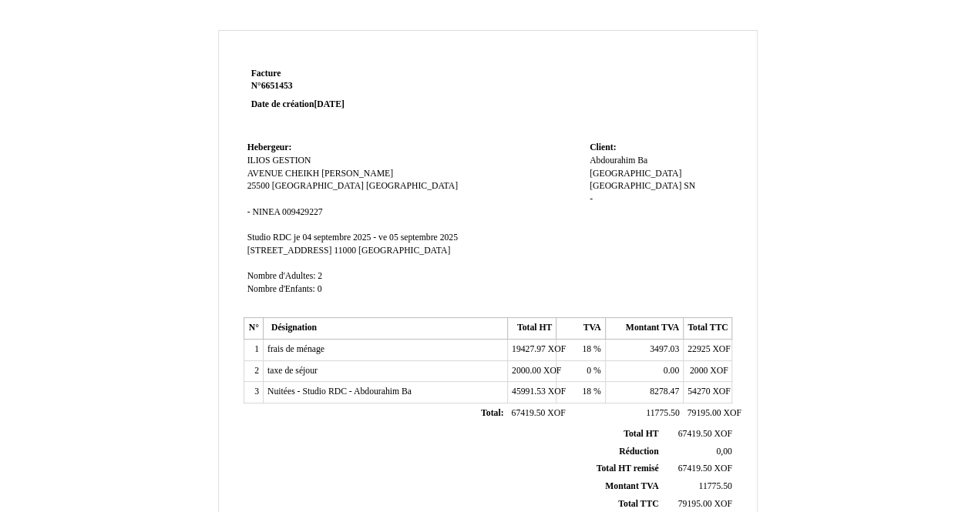
scroll to position [5, 0]
